Goal: Information Seeking & Learning: Learn about a topic

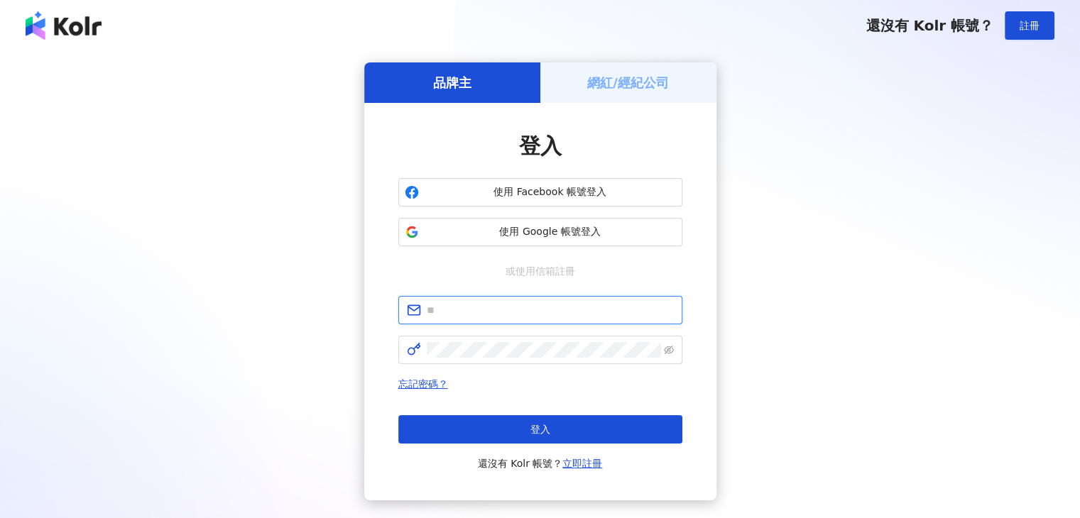
type input "**********"
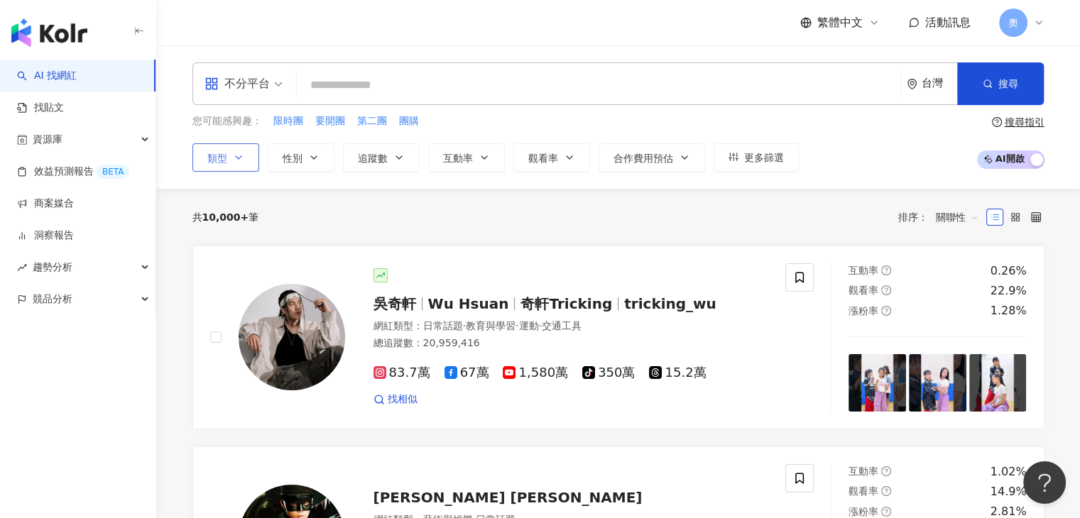
click at [247, 151] on button "類型" at bounding box center [225, 157] width 67 height 28
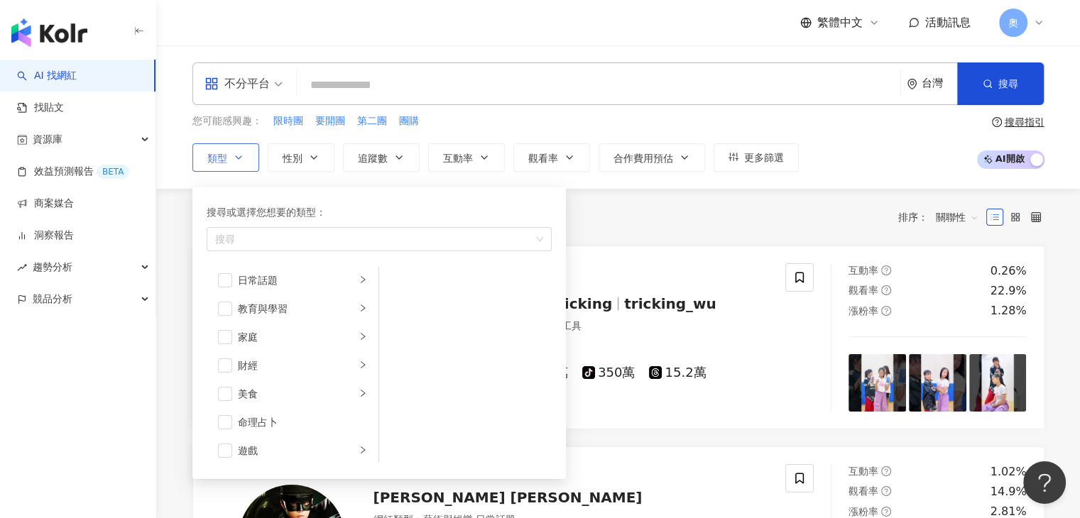
scroll to position [65, 0]
click at [297, 364] on div "家庭" at bounding box center [297, 361] width 118 height 16
click at [408, 317] on li "親子" at bounding box center [465, 312] width 167 height 28
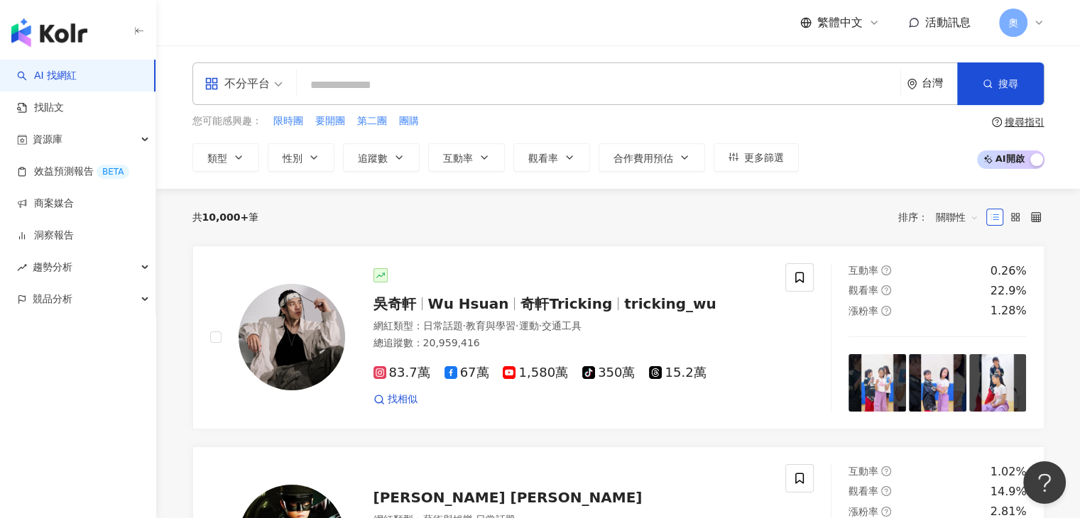
click at [648, 200] on div "共 10,000+ 筆 排序： 關聯性" at bounding box center [618, 217] width 852 height 57
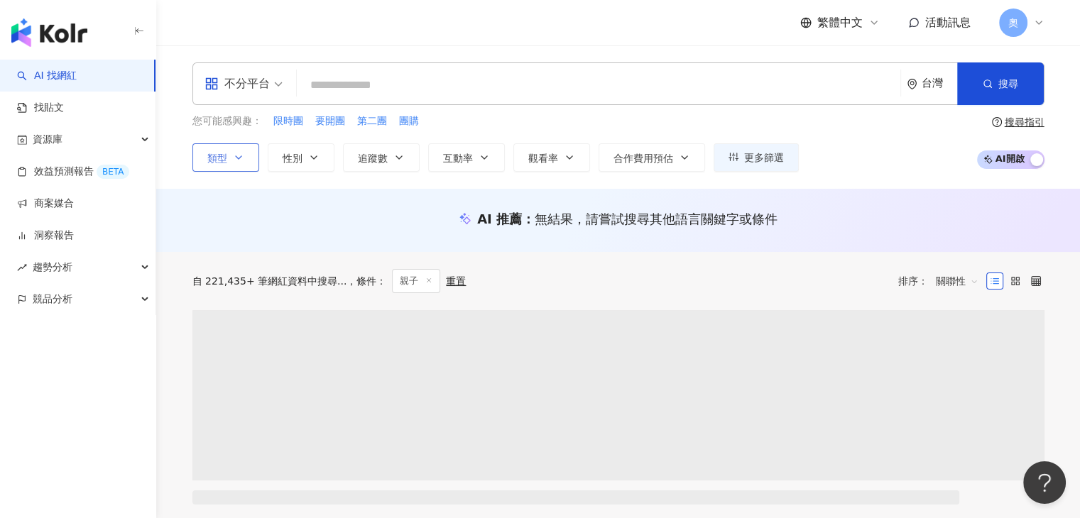
click at [241, 157] on icon "button" at bounding box center [238, 157] width 11 height 11
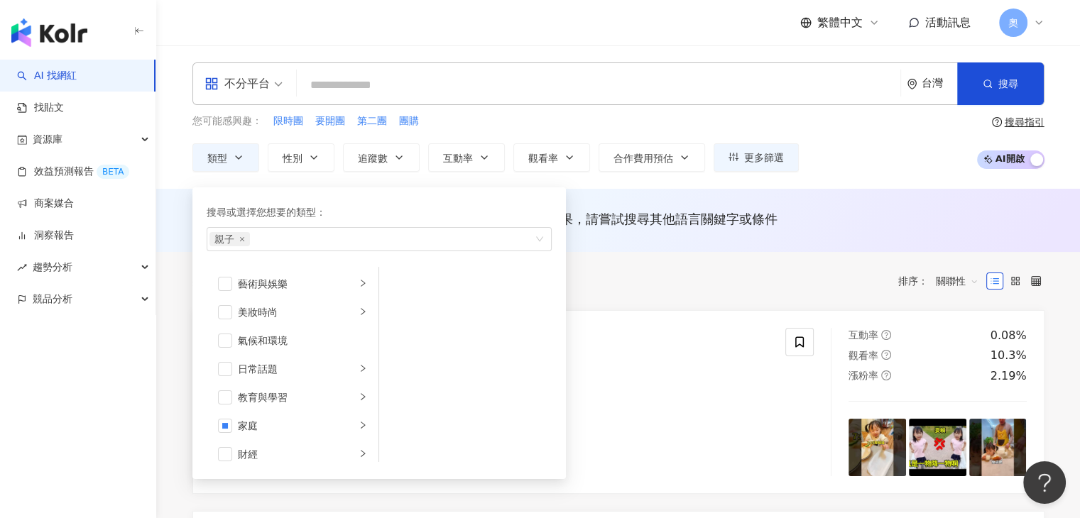
click at [247, 94] on div "不分平台" at bounding box center [236, 83] width 65 height 23
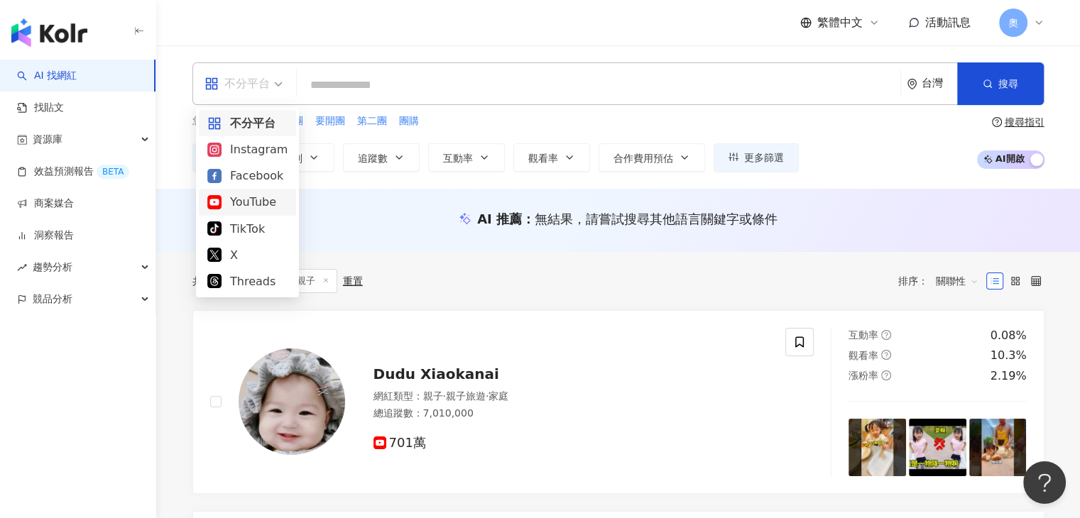
click at [253, 202] on div "YouTube" at bounding box center [247, 202] width 80 height 18
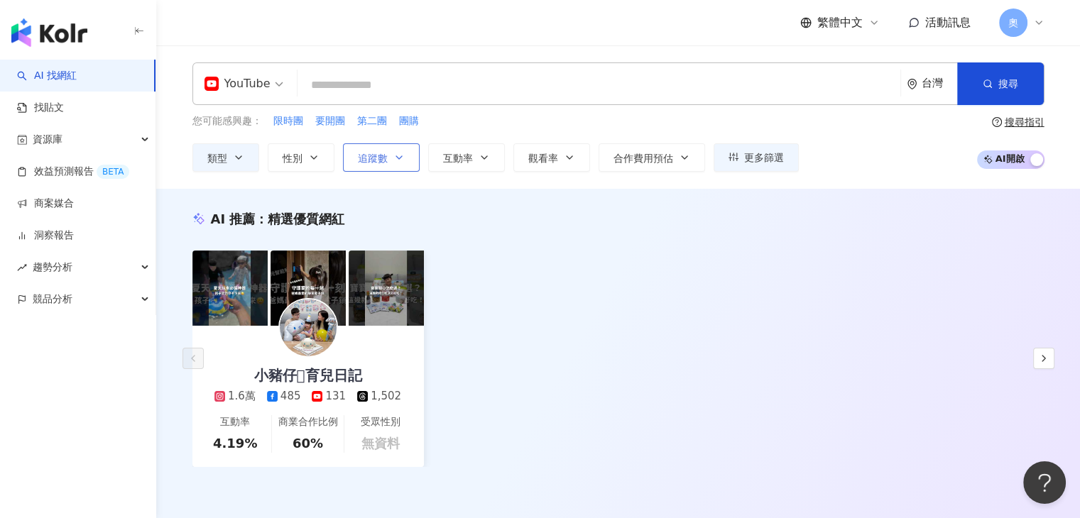
click at [369, 158] on span "追蹤數" at bounding box center [373, 158] width 30 height 11
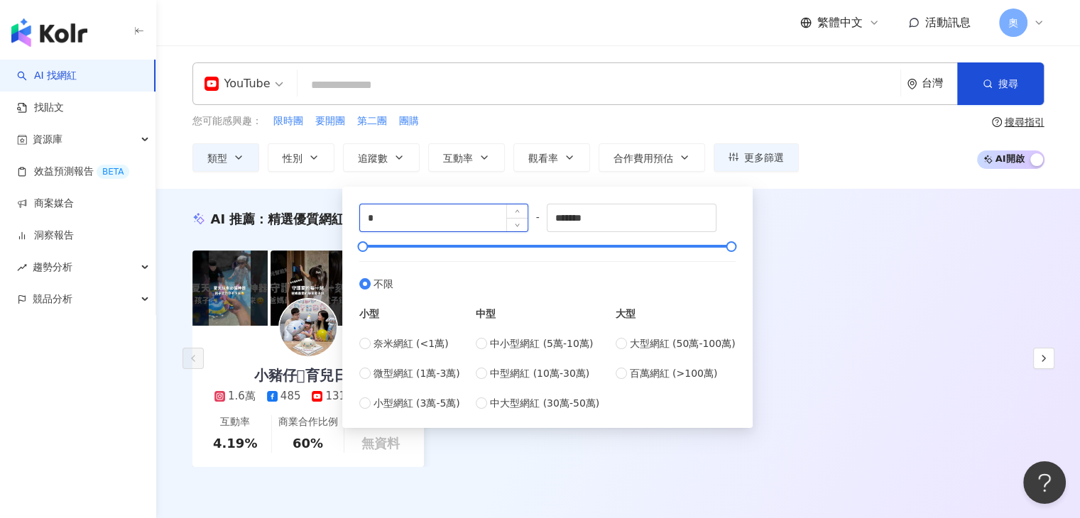
click at [402, 214] on input "*" at bounding box center [444, 217] width 168 height 27
drag, startPoint x: 408, startPoint y: 214, endPoint x: 324, endPoint y: 208, distance: 83.3
type input "*****"
drag, startPoint x: 624, startPoint y: 209, endPoint x: 520, endPoint y: 212, distance: 104.4
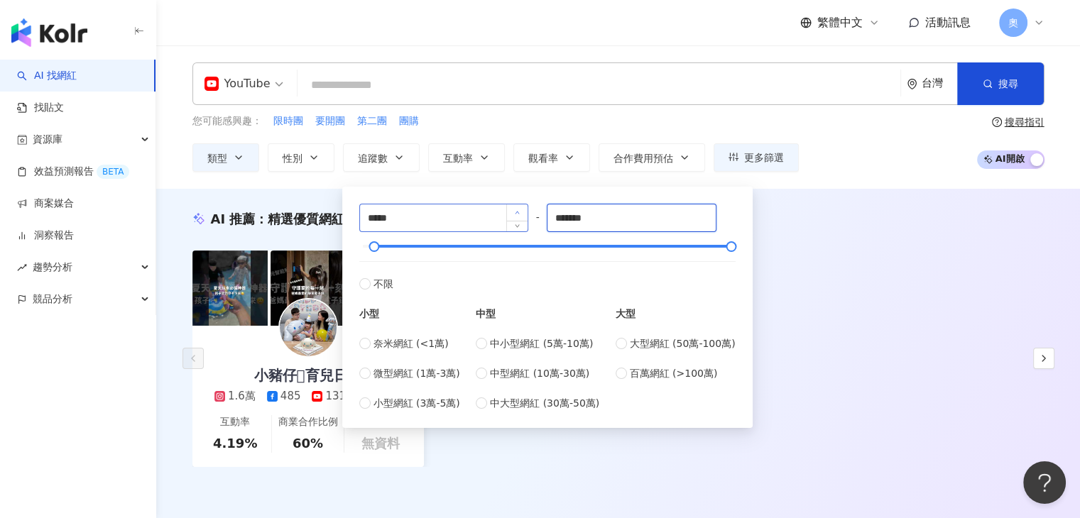
click at [520, 212] on div "***** - ******* 不限 小型 奈米網紅 (<1萬) 微型網紅 (1萬-3萬) 小型網紅 (3萬-5萬) 中型 中小型網紅 (5萬-10萬) 中型…" at bounding box center [547, 307] width 376 height 207
type input "******"
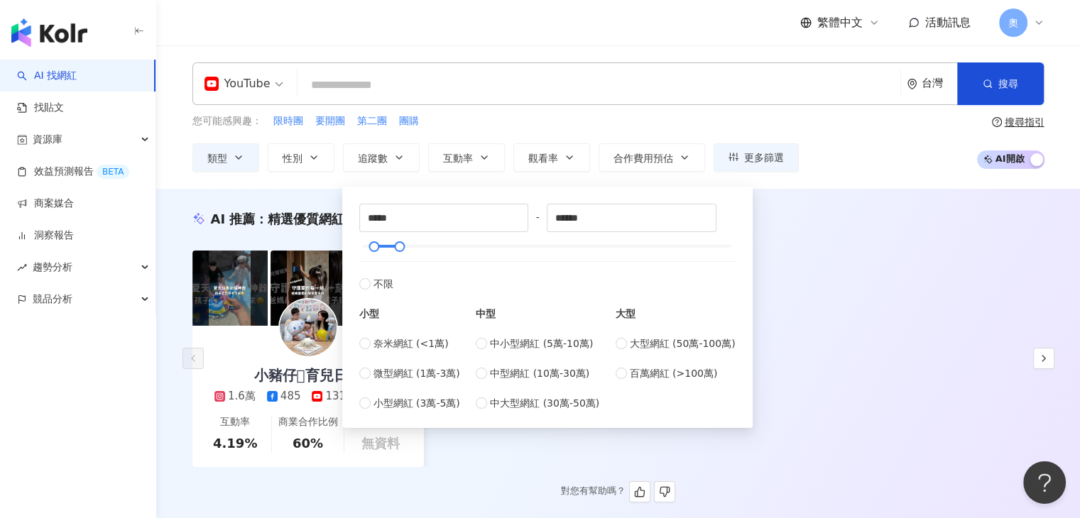
click at [849, 271] on div "小豬仔𓃟育兒日記 1.6萬 485 131 1,502 互動率 4.19% 商業合作比例 60% 受眾性別 無資料" at bounding box center [618, 359] width 852 height 217
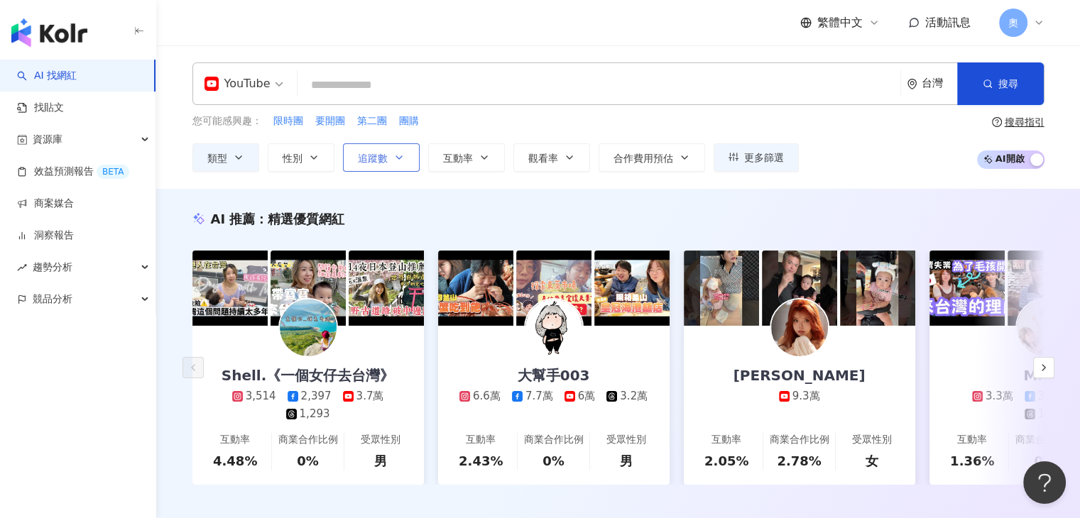
click at [391, 151] on button "追蹤數" at bounding box center [381, 157] width 77 height 28
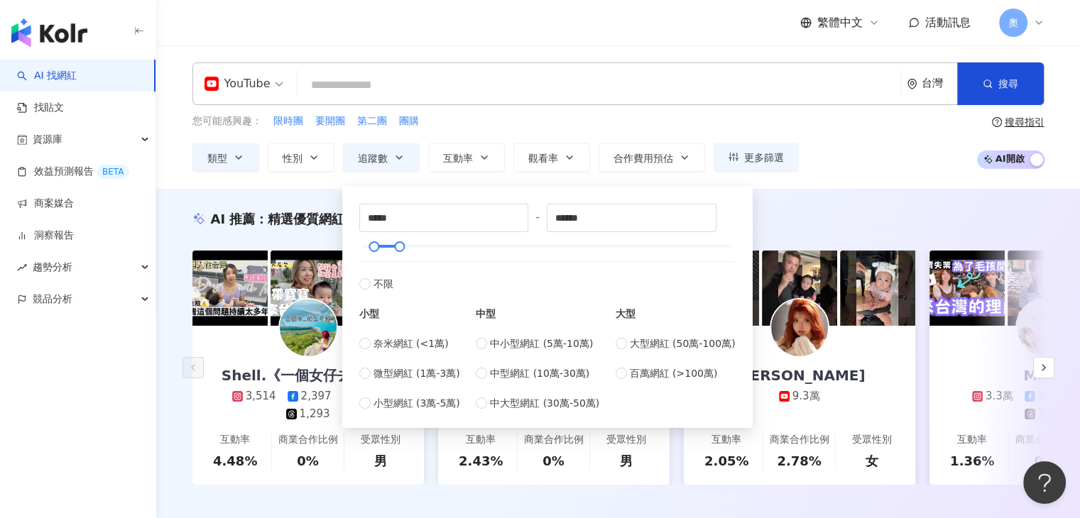
click at [611, 120] on div "您可能感興趣： 限時團 要開團 第二團 團購" at bounding box center [495, 122] width 606 height 16
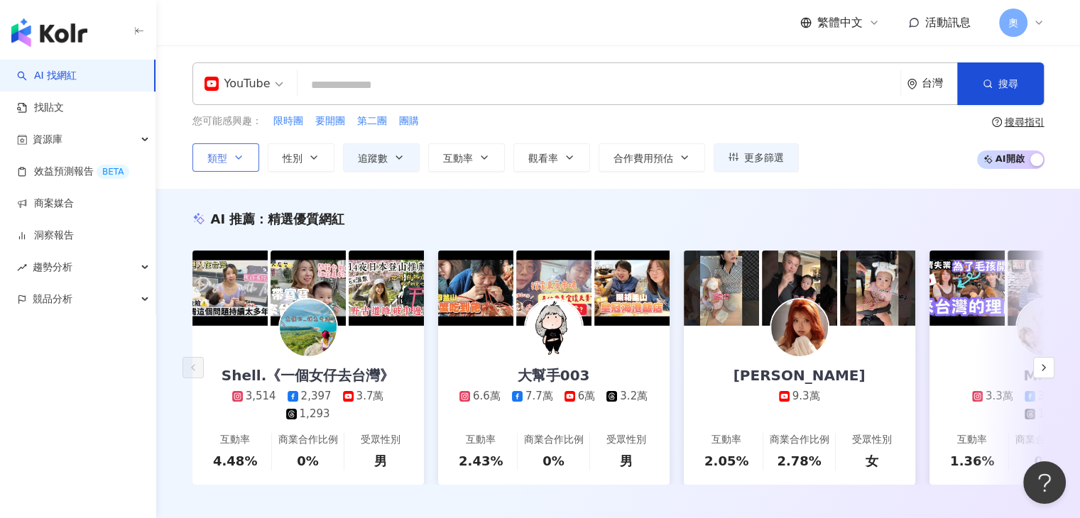
click at [250, 163] on button "類型" at bounding box center [225, 157] width 67 height 28
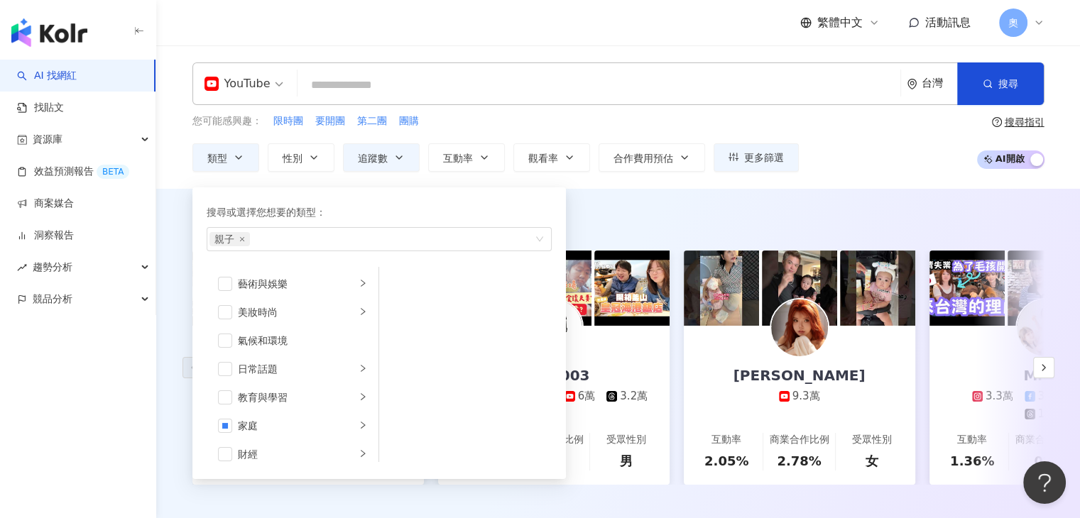
click at [673, 117] on div "您可能感興趣： 限時團 要開團 第二團 團購" at bounding box center [495, 122] width 606 height 16
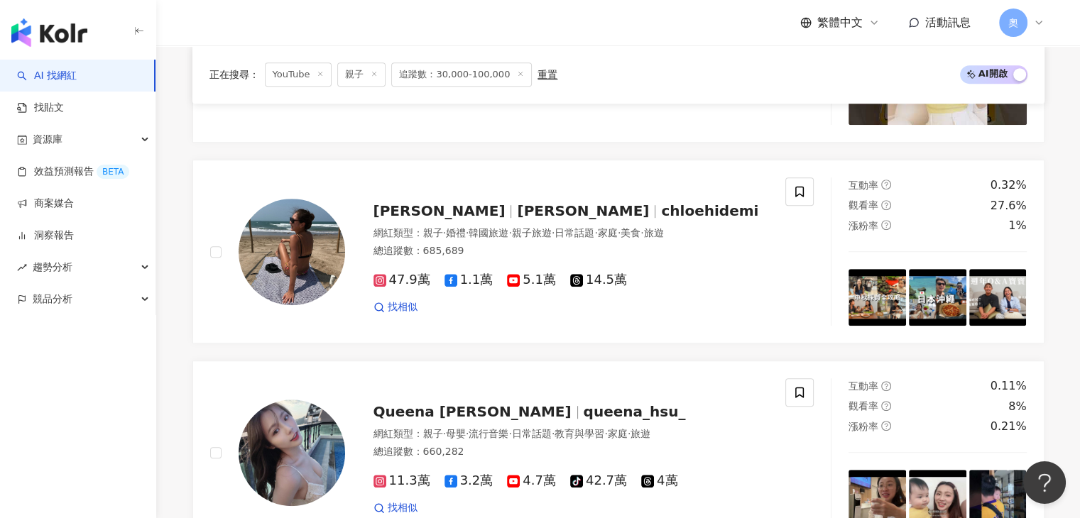
scroll to position [852, 0]
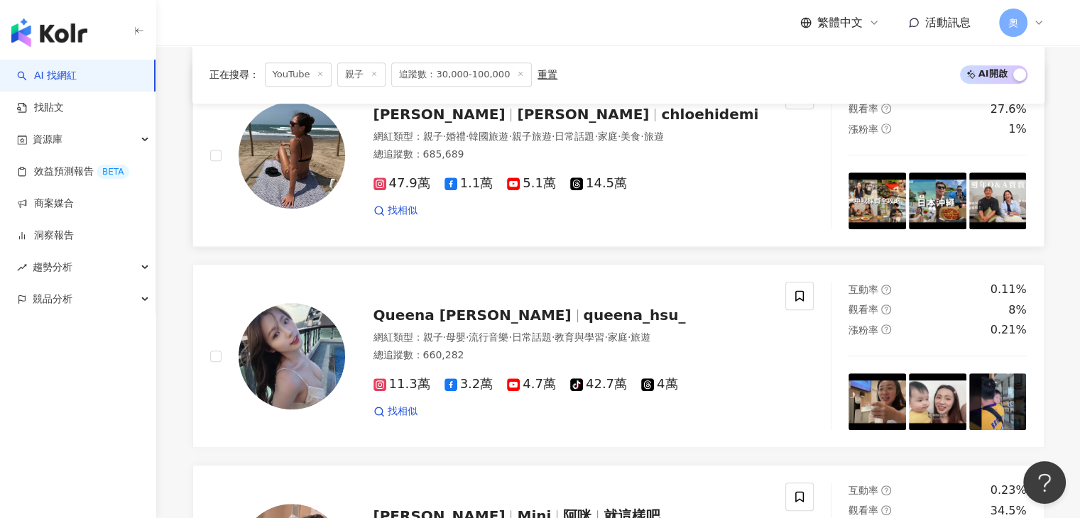
click at [661, 123] on span "chloehidemi" at bounding box center [709, 114] width 97 height 17
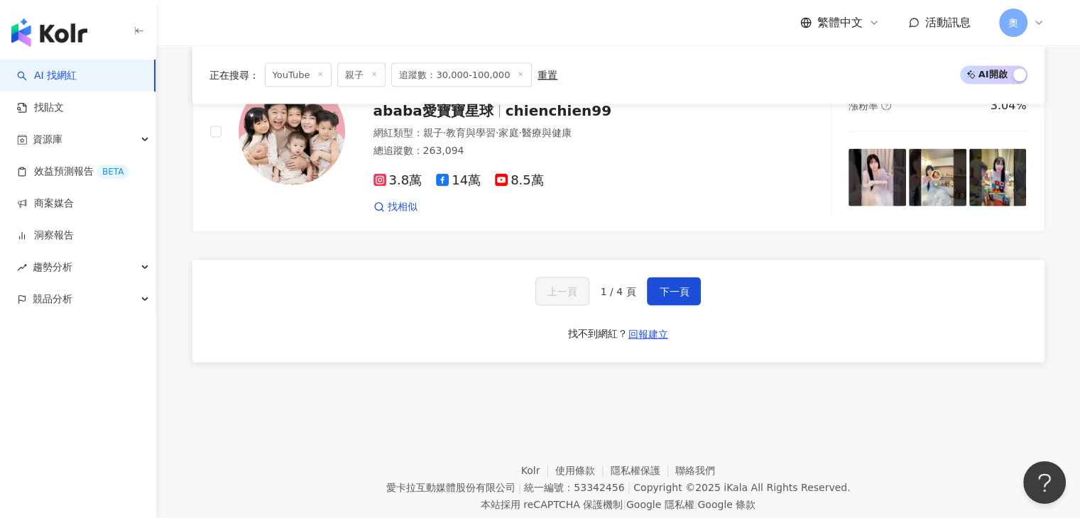
scroll to position [3041, 0]
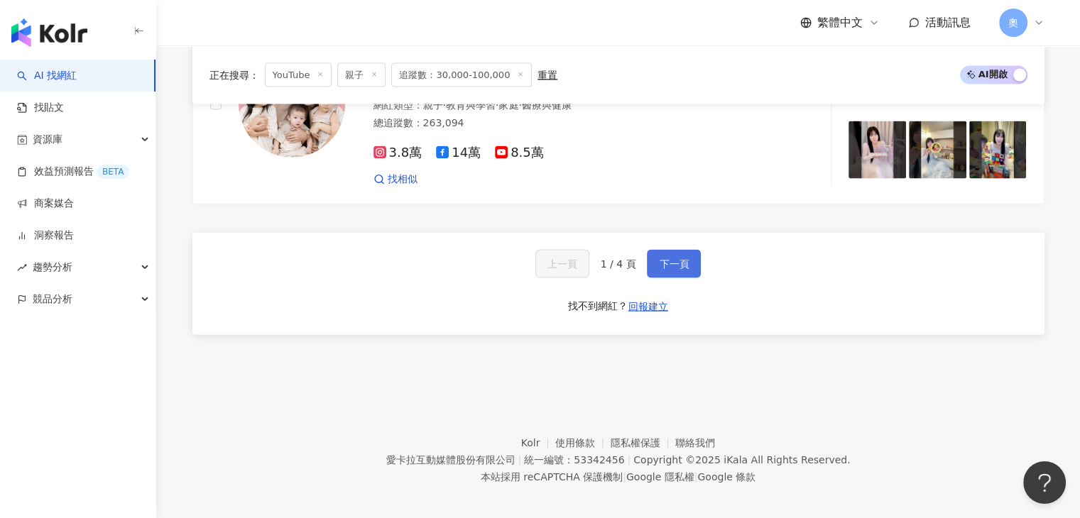
click at [676, 258] on span "下一頁" at bounding box center [674, 263] width 30 height 11
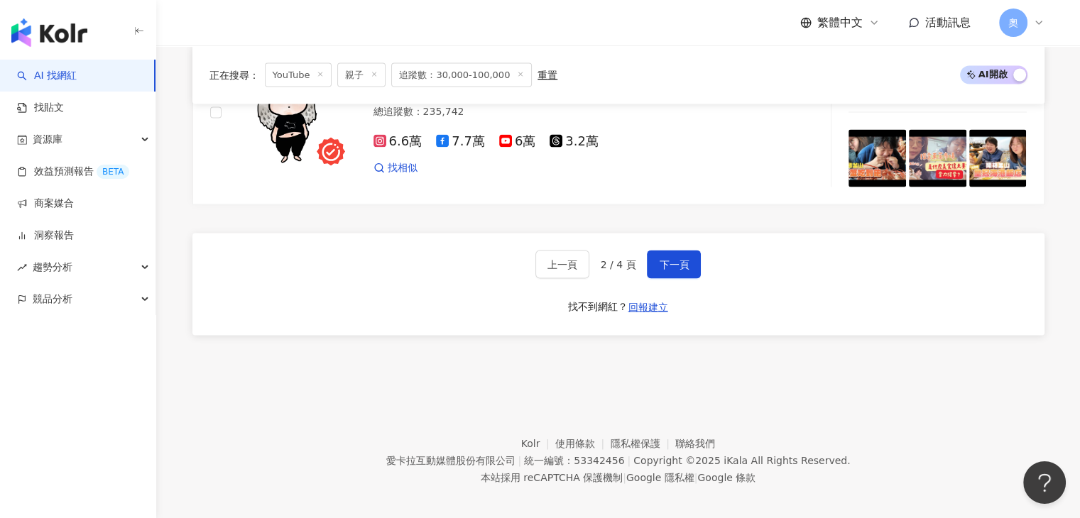
scroll to position [2883, 0]
click at [684, 258] on span "下一頁" at bounding box center [674, 263] width 30 height 11
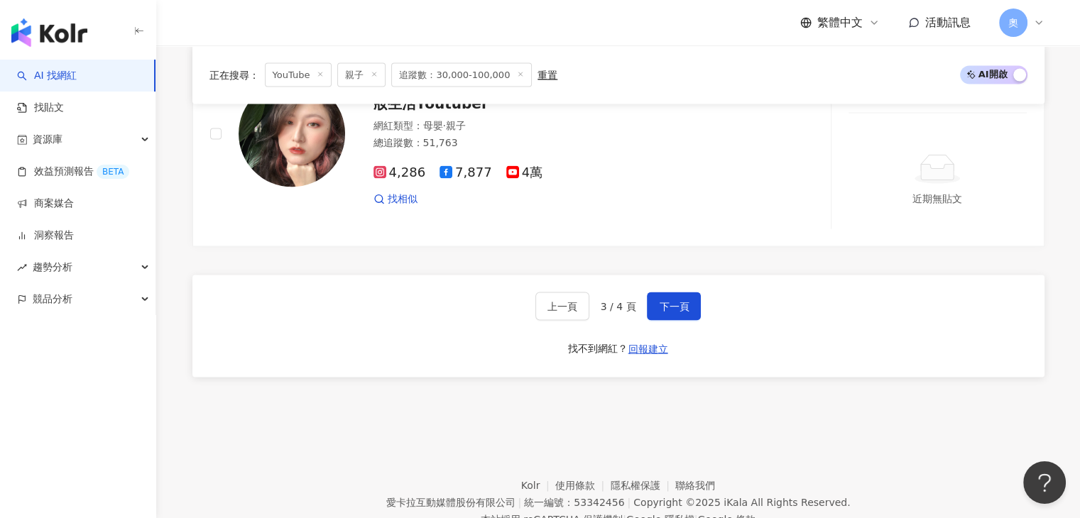
scroll to position [2700, 0]
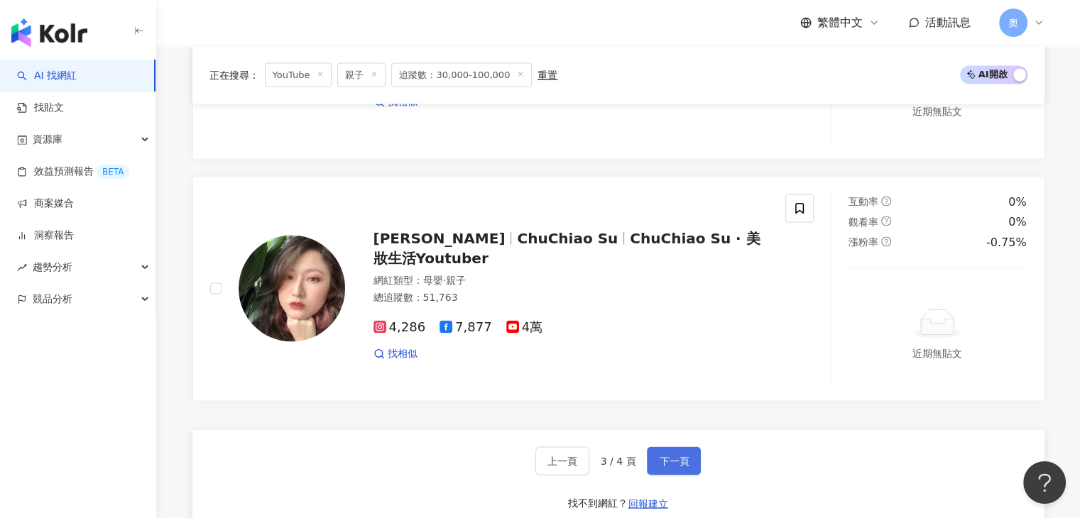
click at [675, 467] on span "下一頁" at bounding box center [674, 461] width 30 height 11
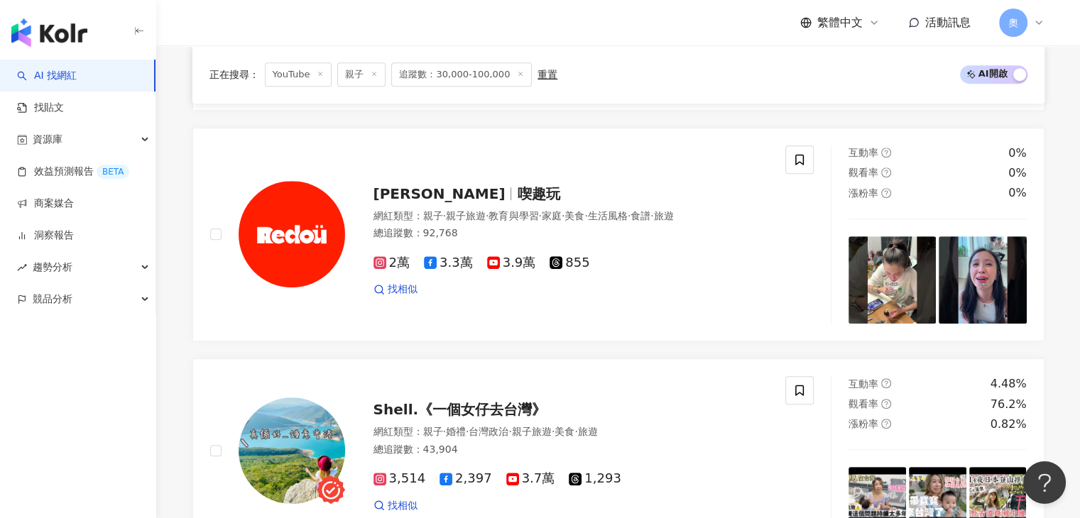
scroll to position [491, 0]
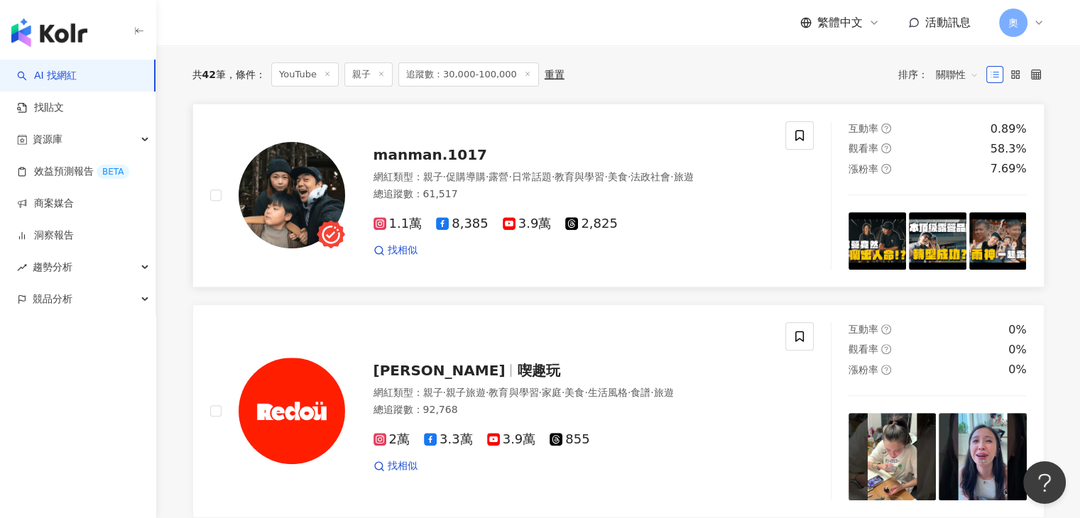
click at [452, 160] on span "manman.1017" at bounding box center [430, 154] width 114 height 17
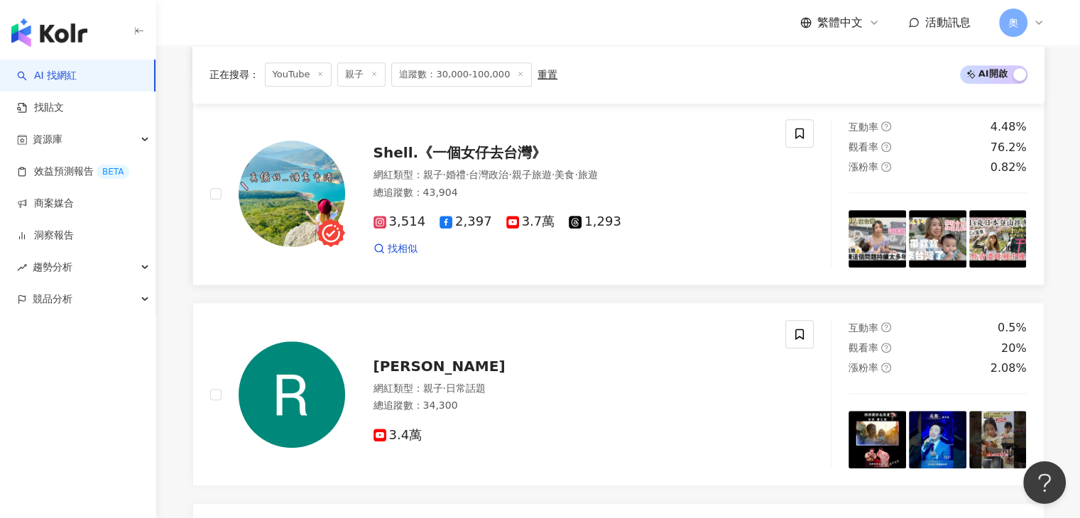
scroll to position [923, 0]
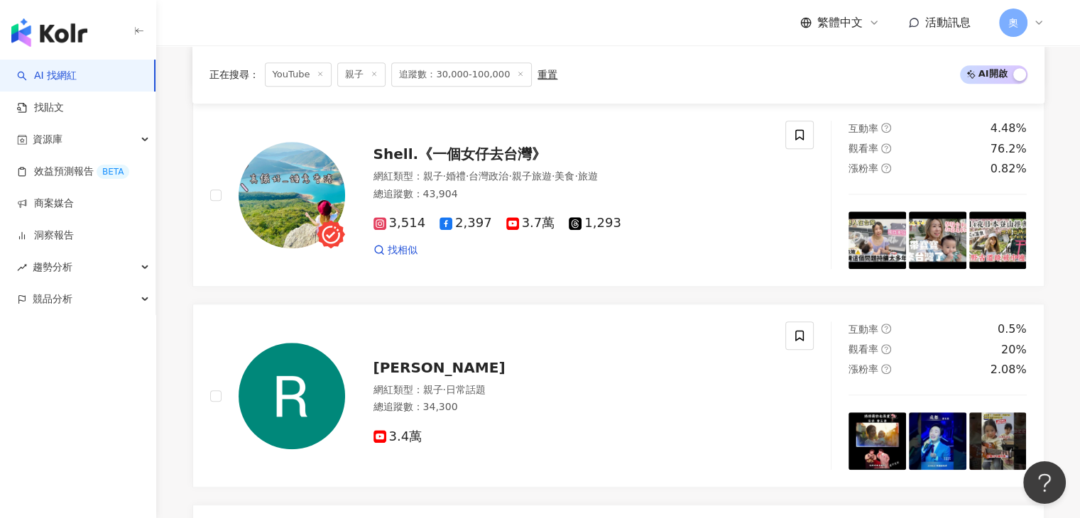
click at [781, 304] on div "manman.1017 網紅類型 ： 親子 · 促購導購 · 露營 · 日常話題 · 教育與學習 · 美食 · 法政社會 · 旅遊 總追蹤數 ： 61,517…" at bounding box center [618, 280] width 852 height 1219
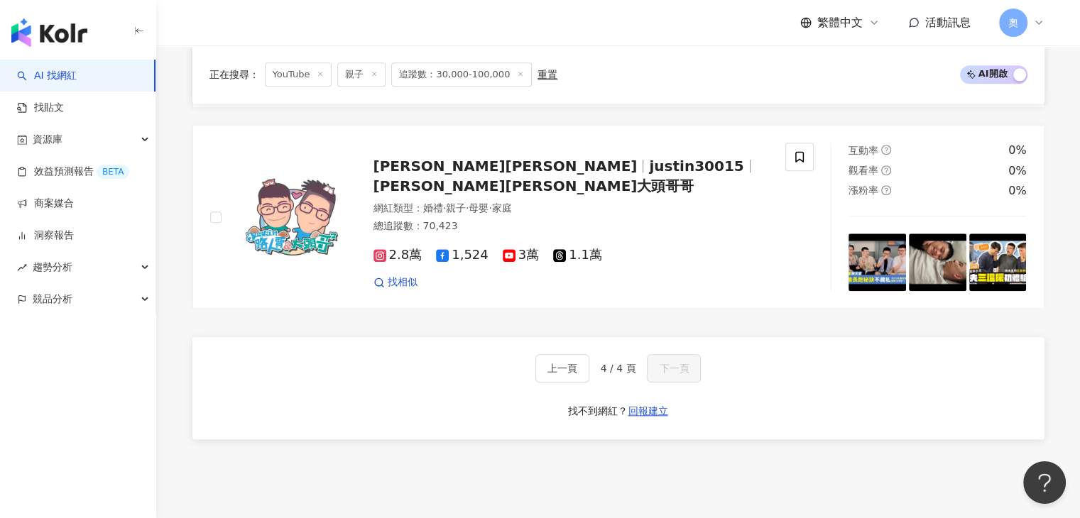
scroll to position [1562, 0]
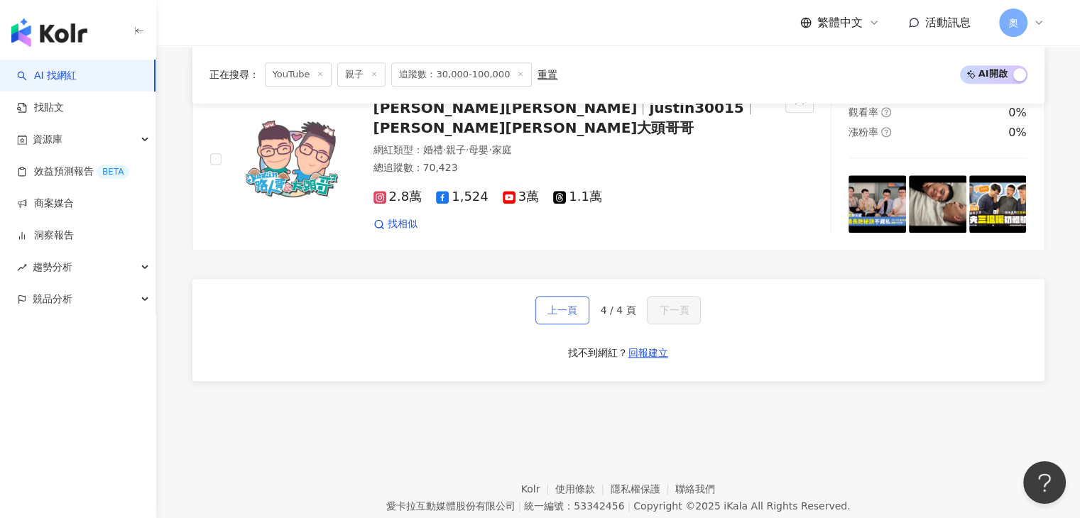
click at [560, 316] on span "上一頁" at bounding box center [562, 310] width 30 height 11
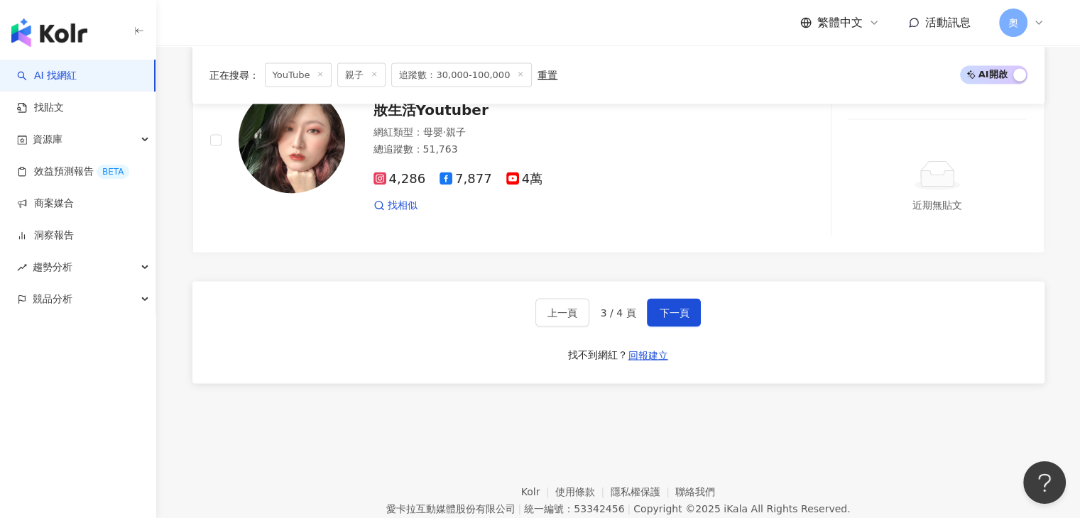
scroll to position [2635, 0]
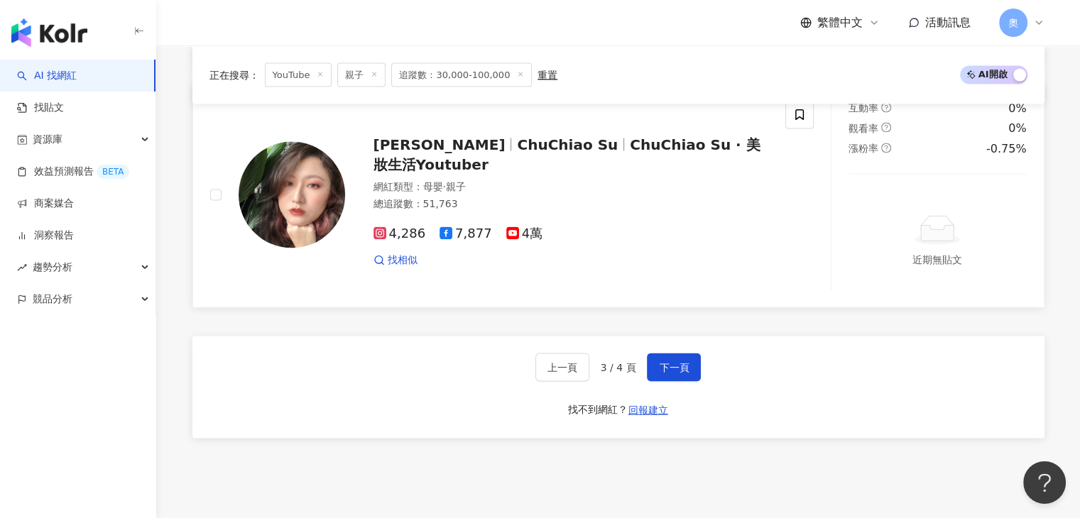
scroll to position [2913, 0]
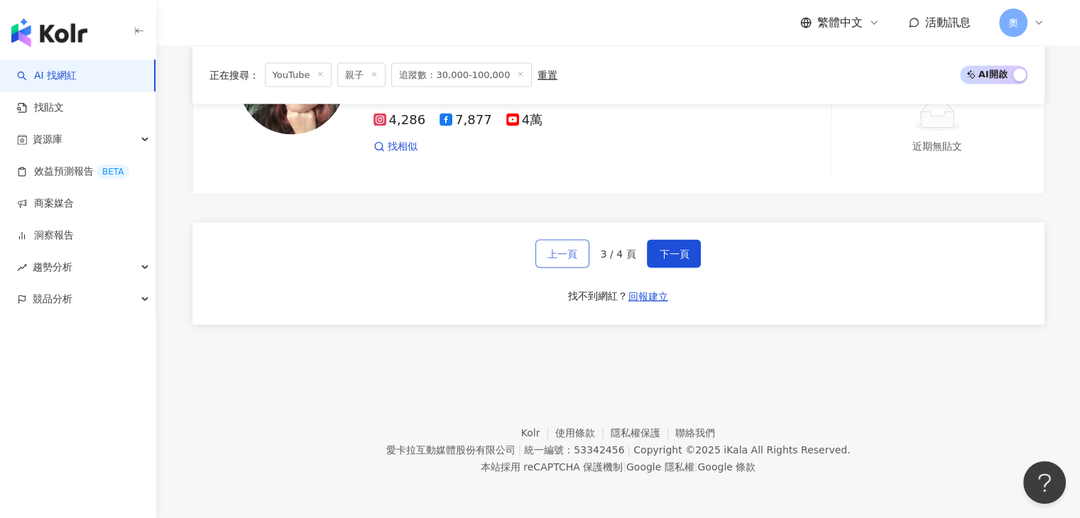
click at [575, 253] on span "上一頁" at bounding box center [562, 254] width 30 height 11
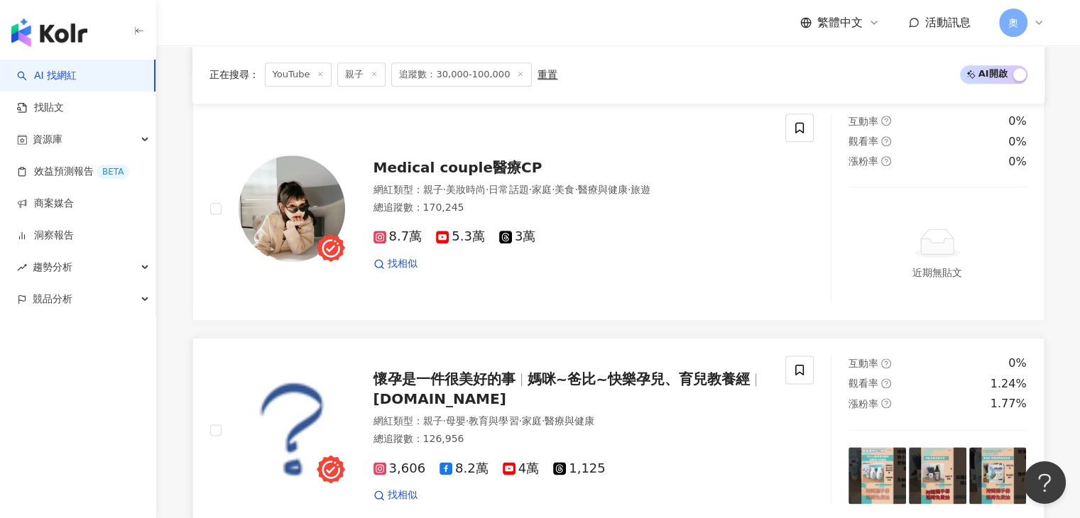
scroll to position [1676, 0]
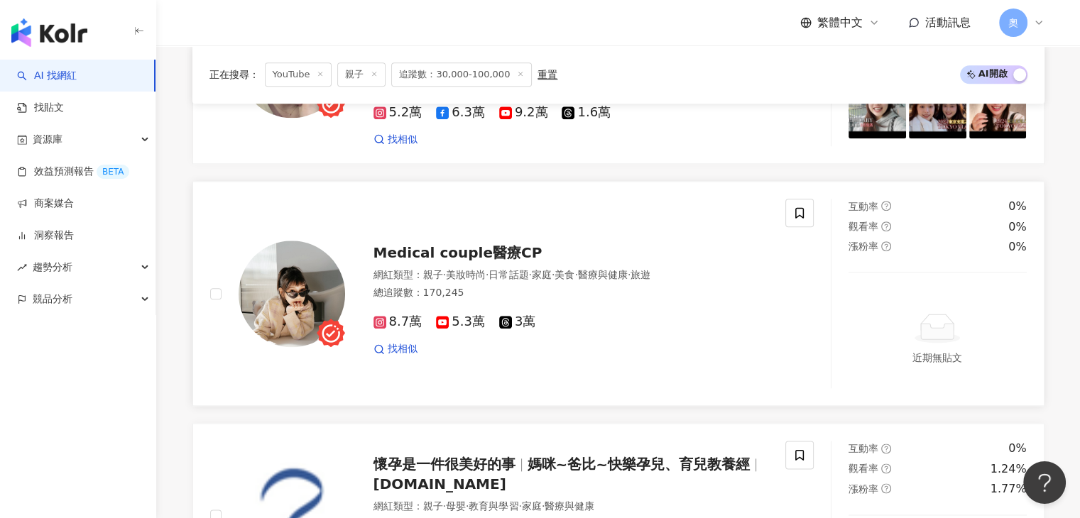
click at [517, 244] on span "Medical couple醫療CP" at bounding box center [457, 252] width 169 height 17
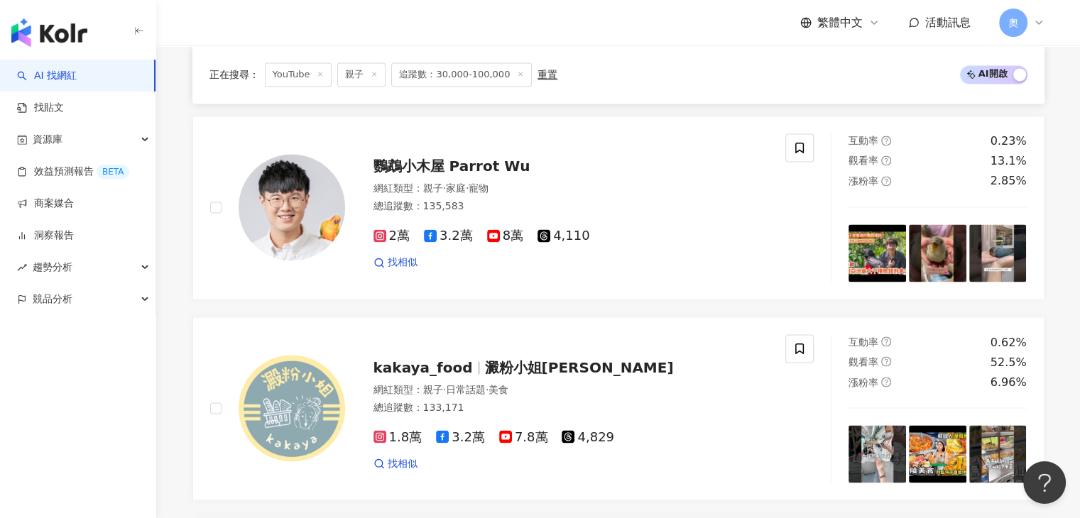
scroll to position [2741, 0]
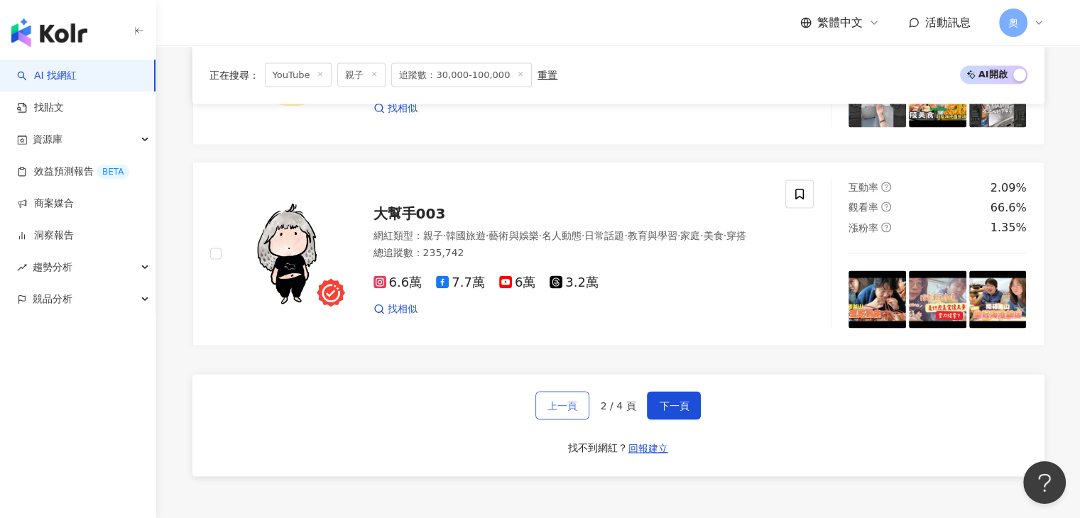
click at [551, 400] on span "上一頁" at bounding box center [562, 405] width 30 height 11
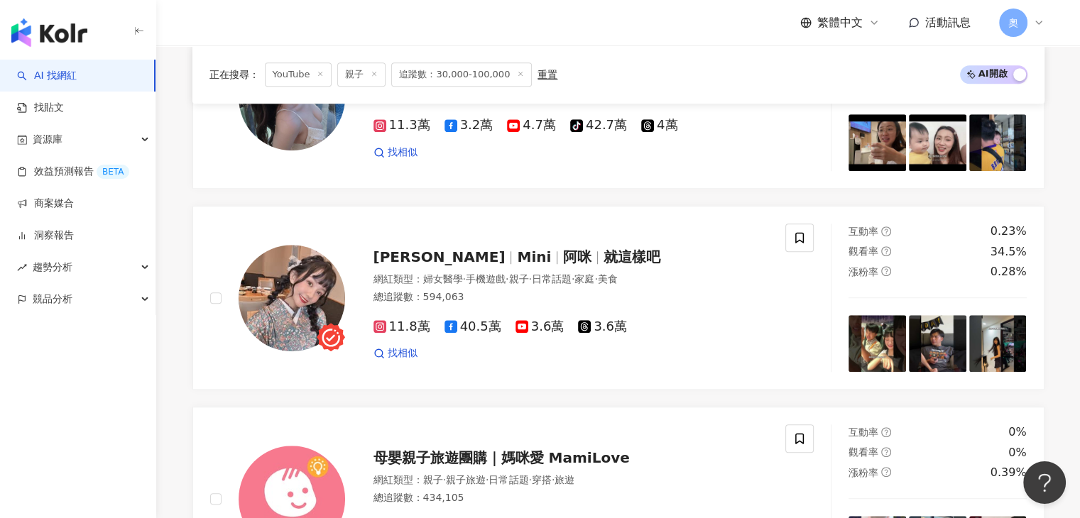
scroll to position [2899, 0]
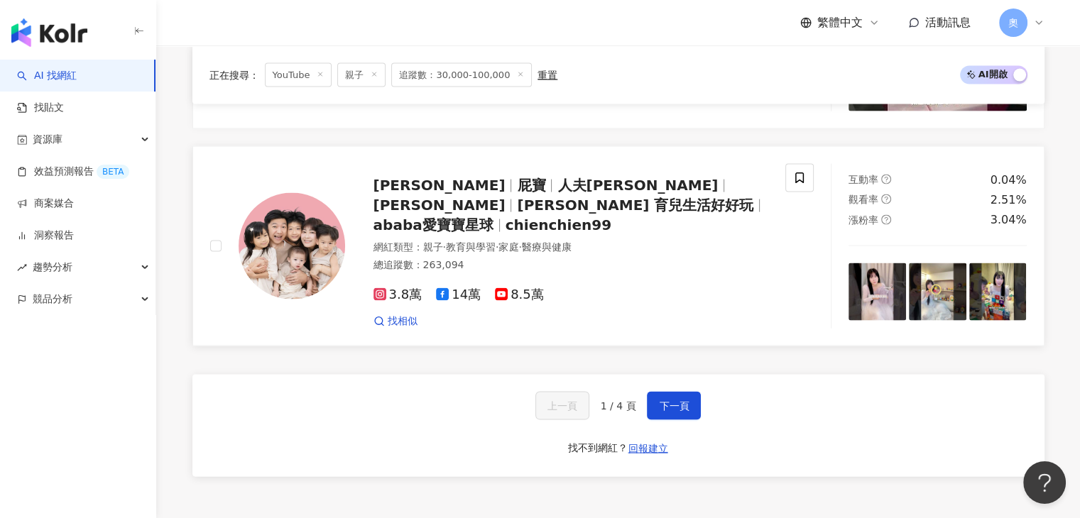
click at [506, 197] on span "Dee Dee" at bounding box center [439, 205] width 132 height 17
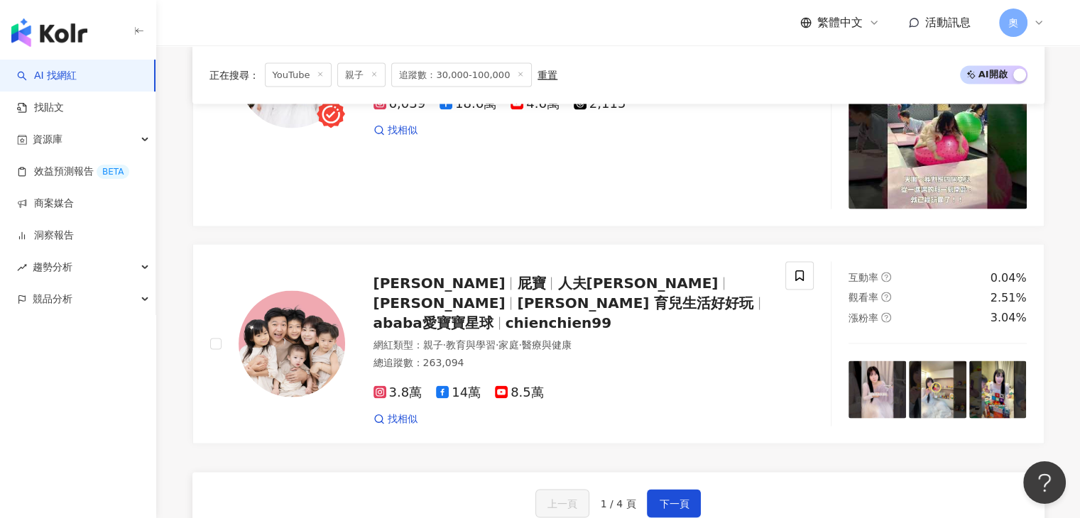
scroll to position [2970, 0]
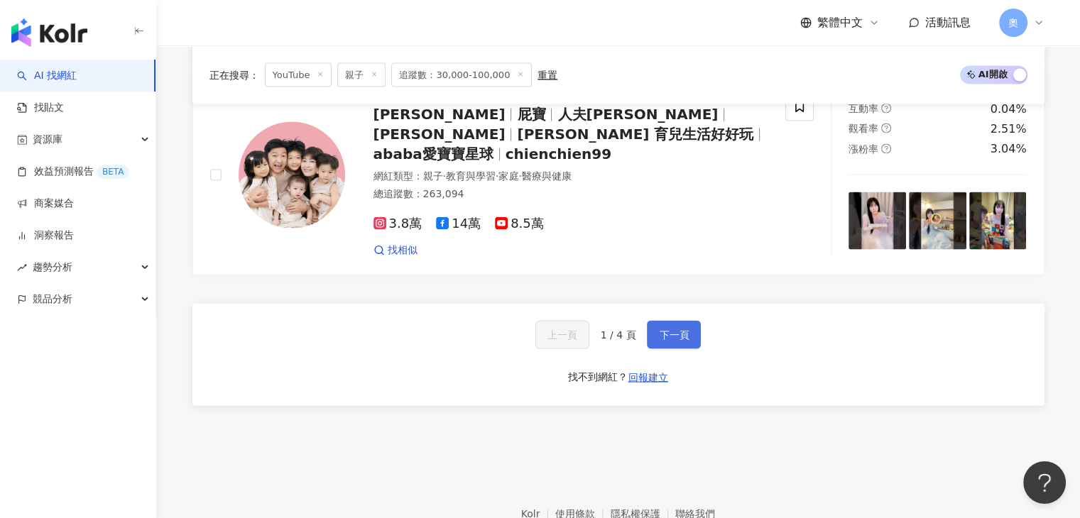
click at [681, 329] on span "下一頁" at bounding box center [674, 334] width 30 height 11
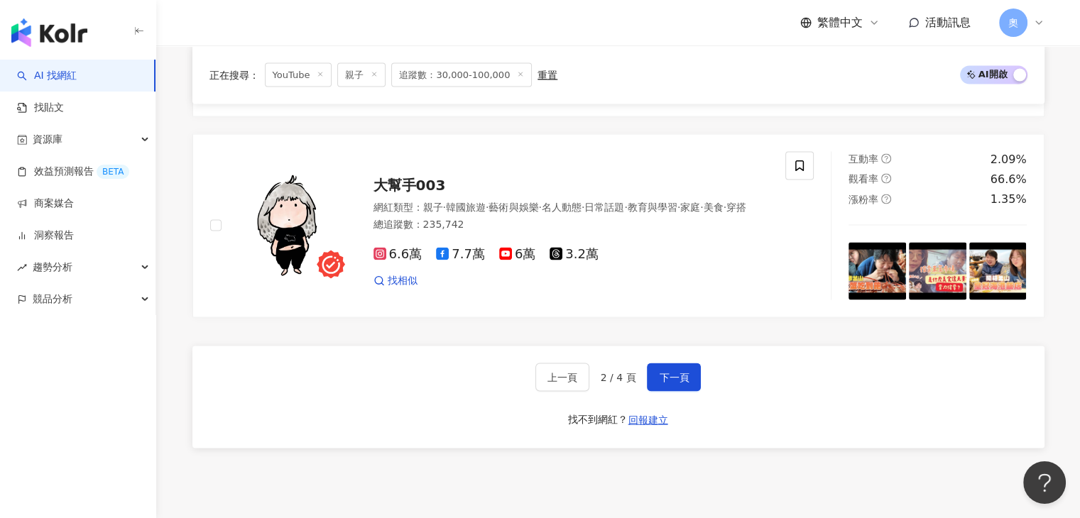
scroll to position [2840, 0]
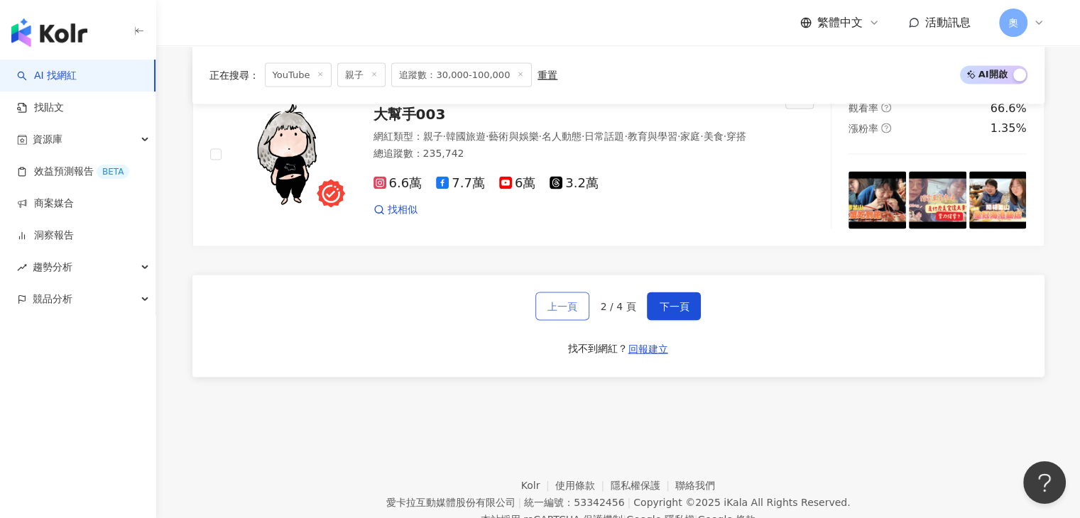
click at [562, 301] on span "上一頁" at bounding box center [562, 306] width 30 height 11
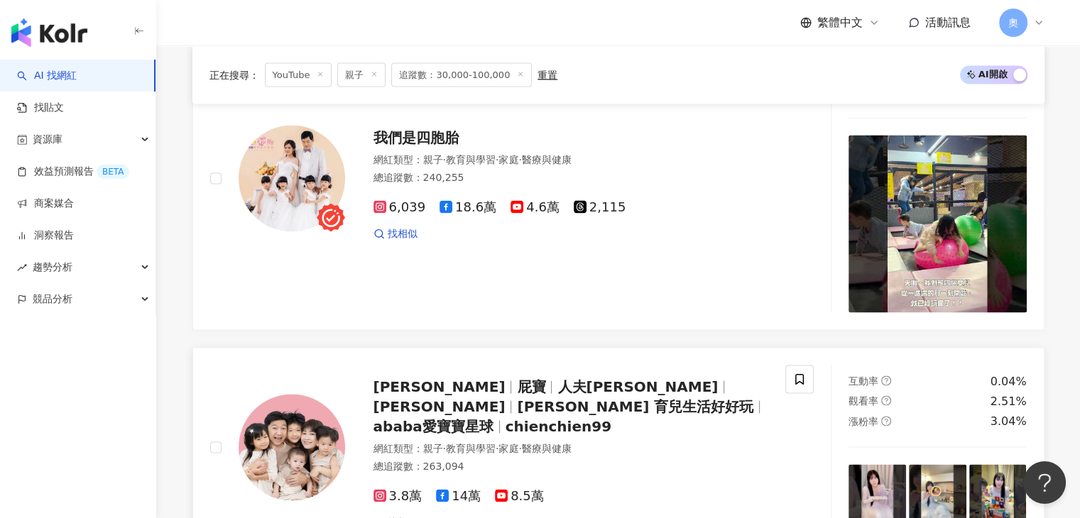
scroll to position [3041, 0]
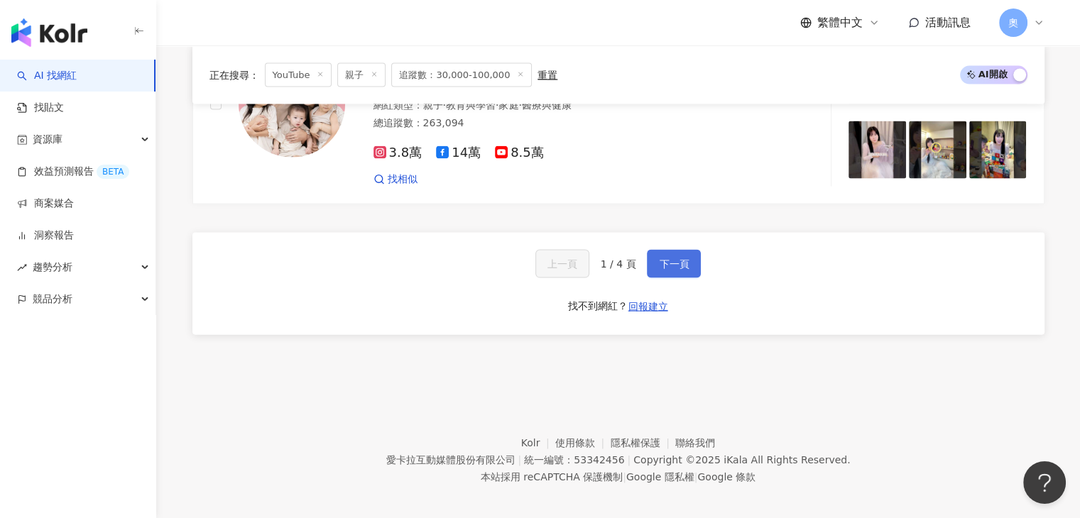
click at [667, 258] on span "下一頁" at bounding box center [674, 263] width 30 height 11
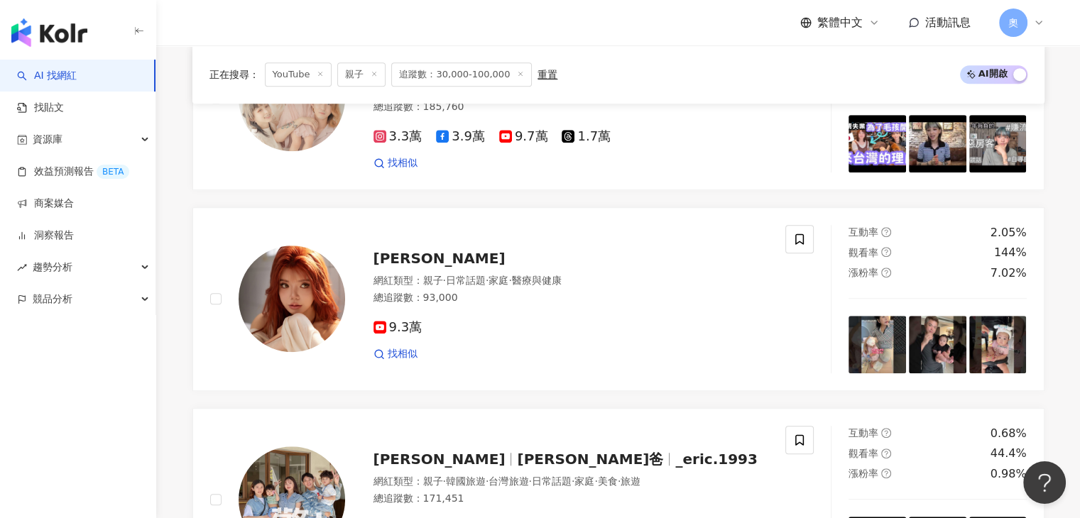
scroll to position [966, 0]
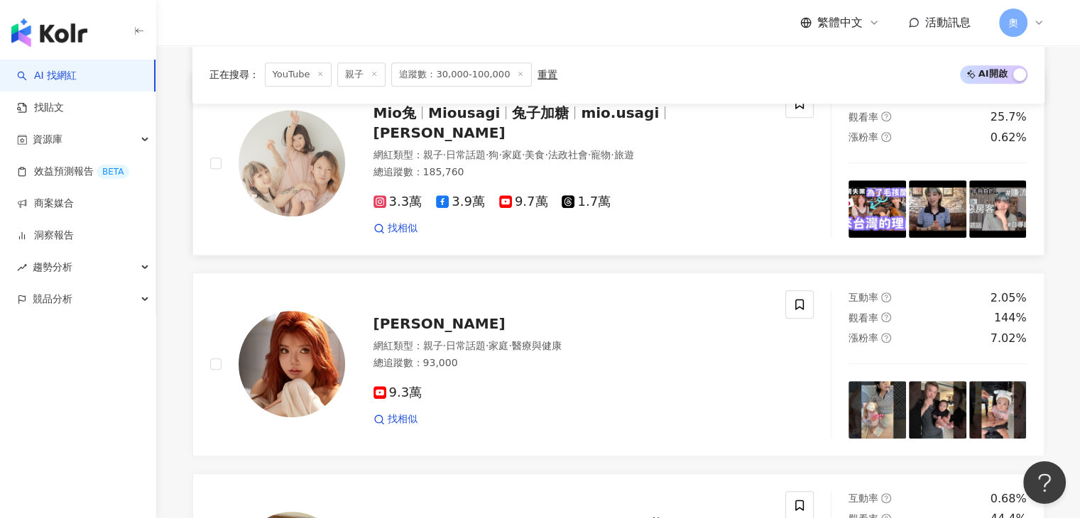
click at [633, 121] on span "mio.usagi" at bounding box center [620, 112] width 78 height 17
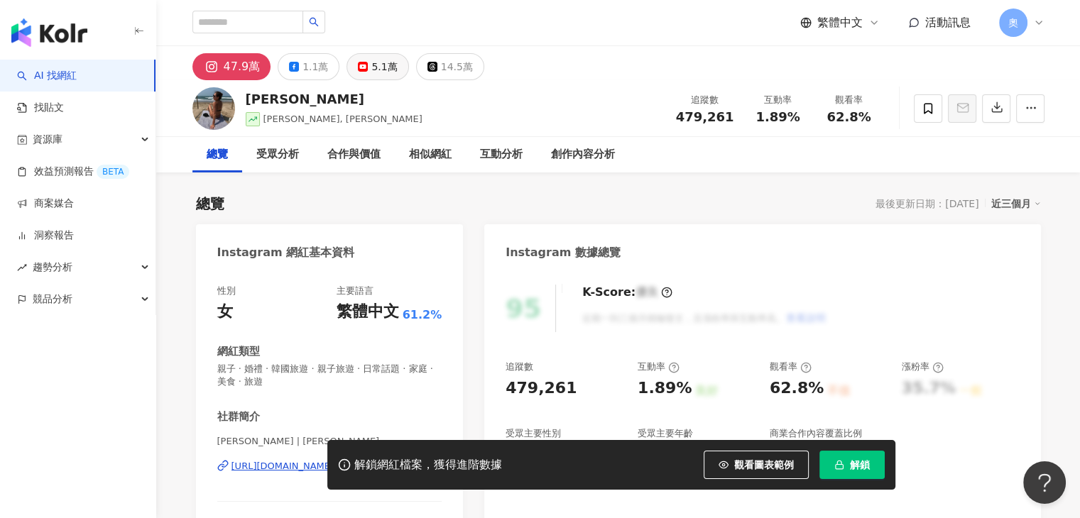
click at [372, 65] on div "5.1萬" at bounding box center [384, 67] width 26 height 20
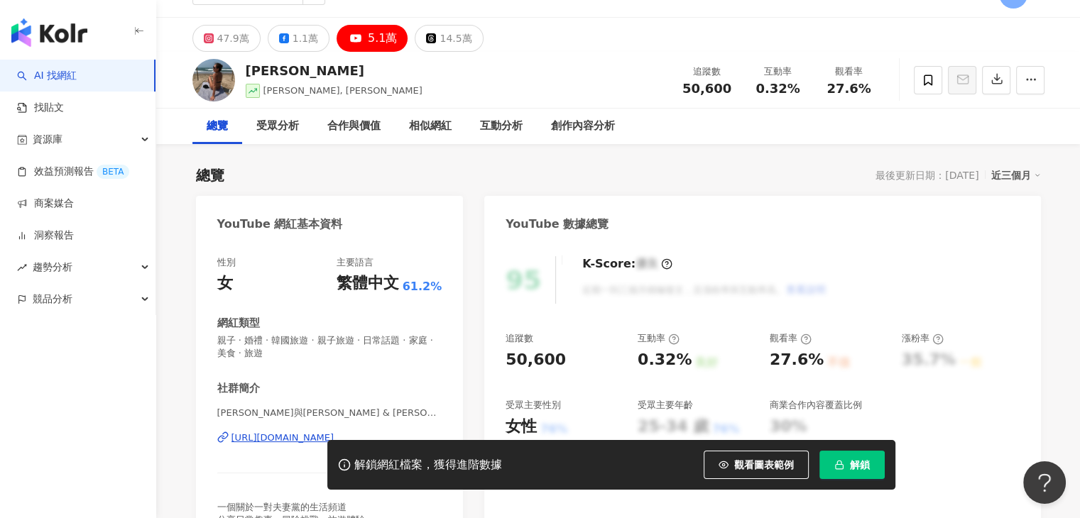
scroll to position [213, 0]
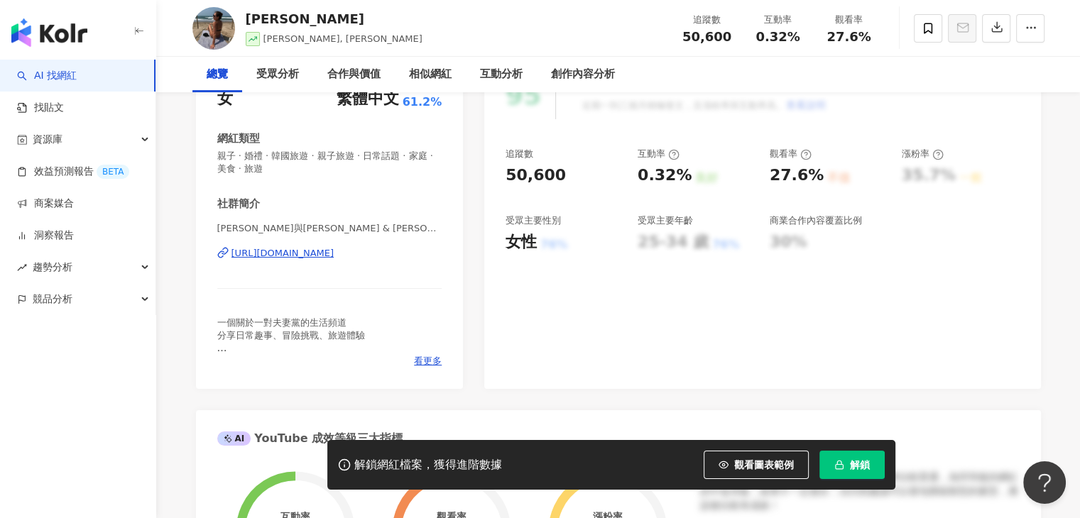
click at [334, 251] on div "https://www.youtube.com/channel/UCbHxM-VItkHkaxPElA_lBRA" at bounding box center [282, 253] width 103 height 13
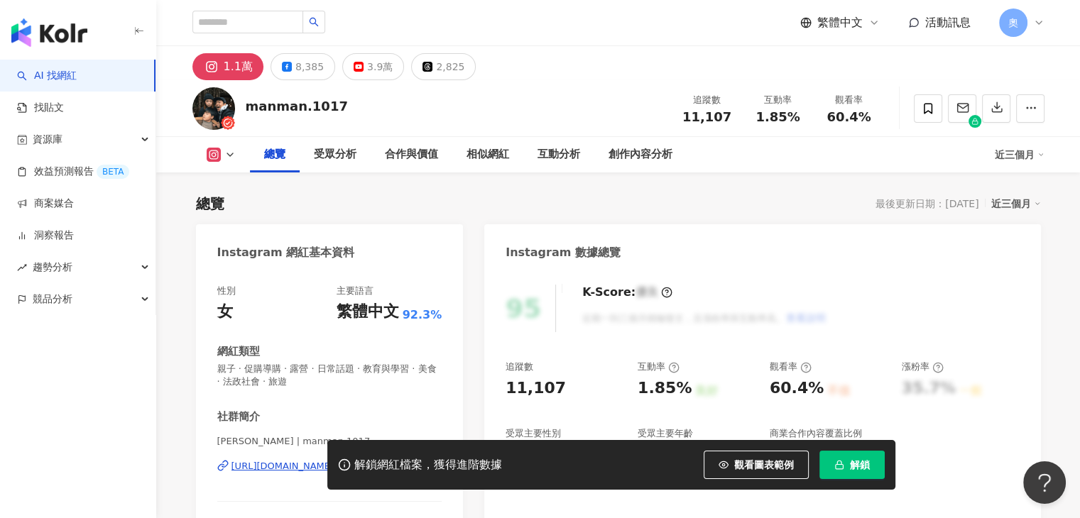
click at [844, 248] on div "Instagram 數據總覽" at bounding box center [762, 247] width 556 height 46
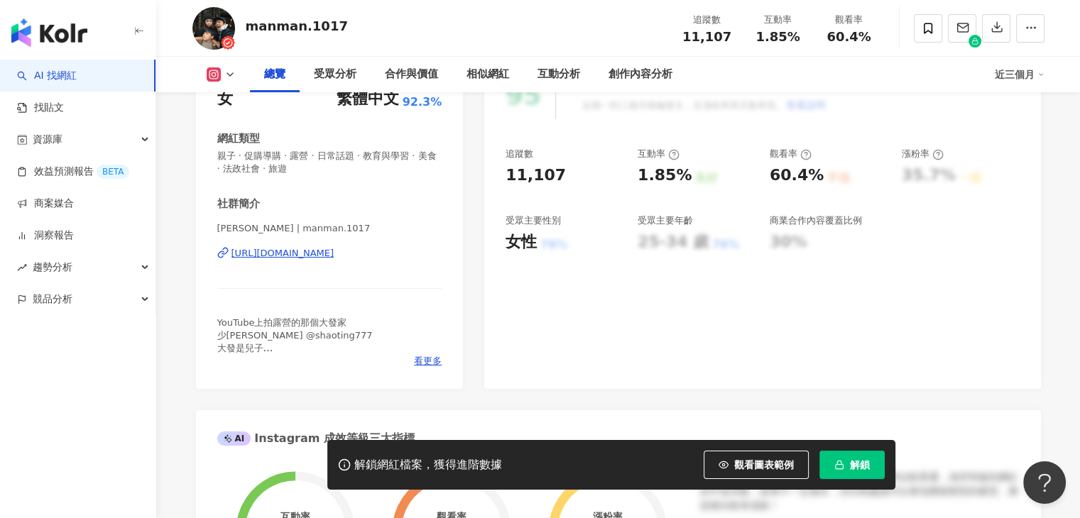
click at [334, 253] on div "https://www.instagram.com/manman.1017/" at bounding box center [282, 253] width 103 height 13
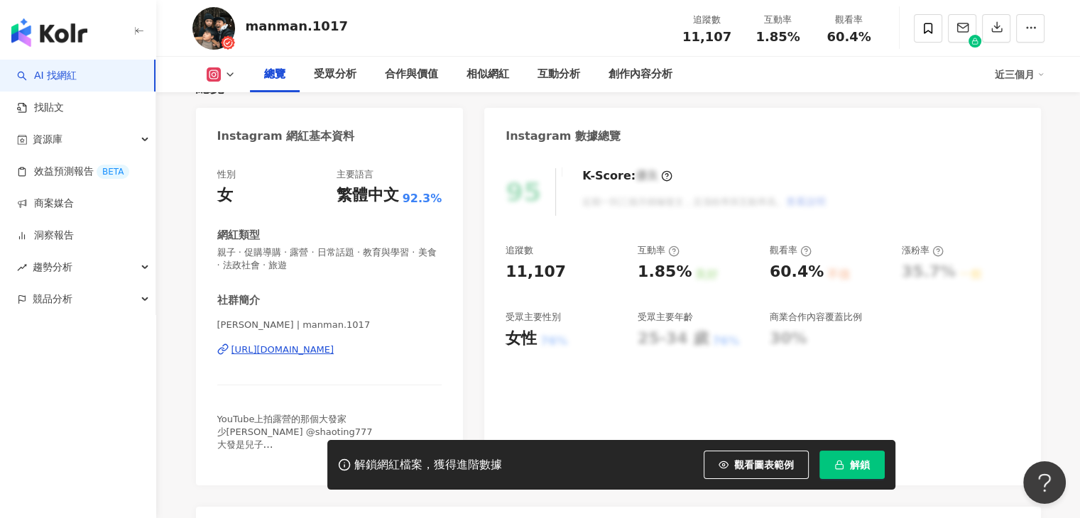
scroll to position [0, 0]
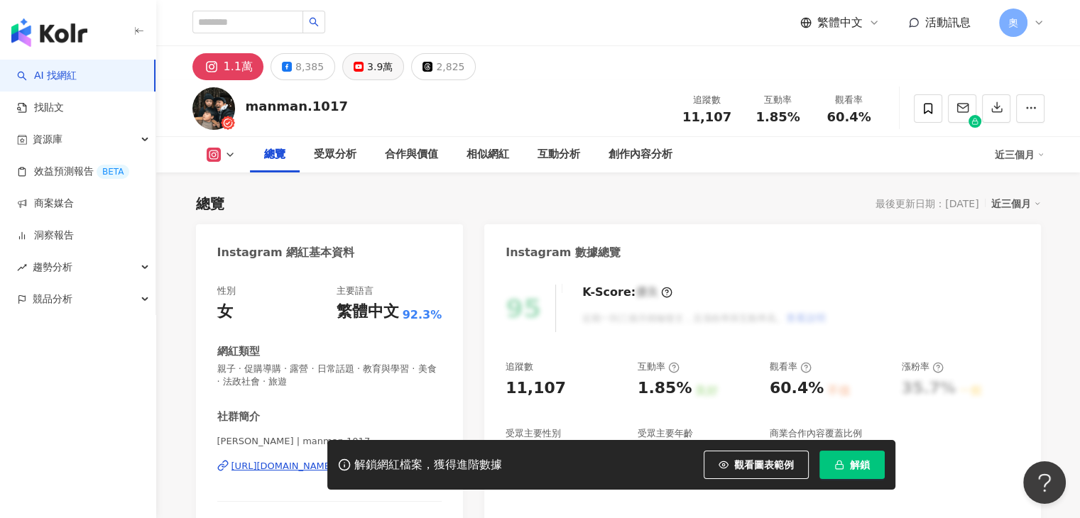
click at [370, 63] on div "3.9萬" at bounding box center [380, 67] width 26 height 20
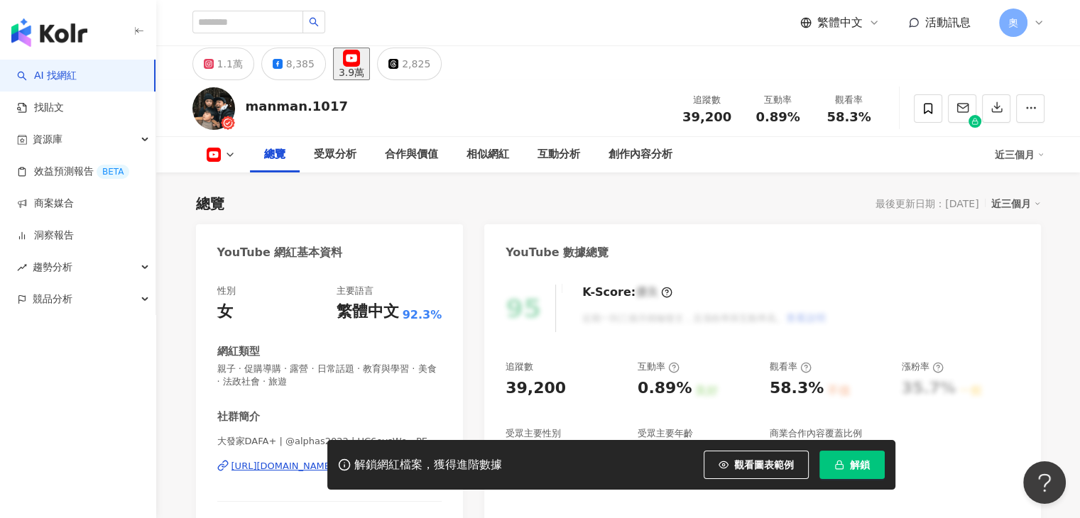
scroll to position [213, 0]
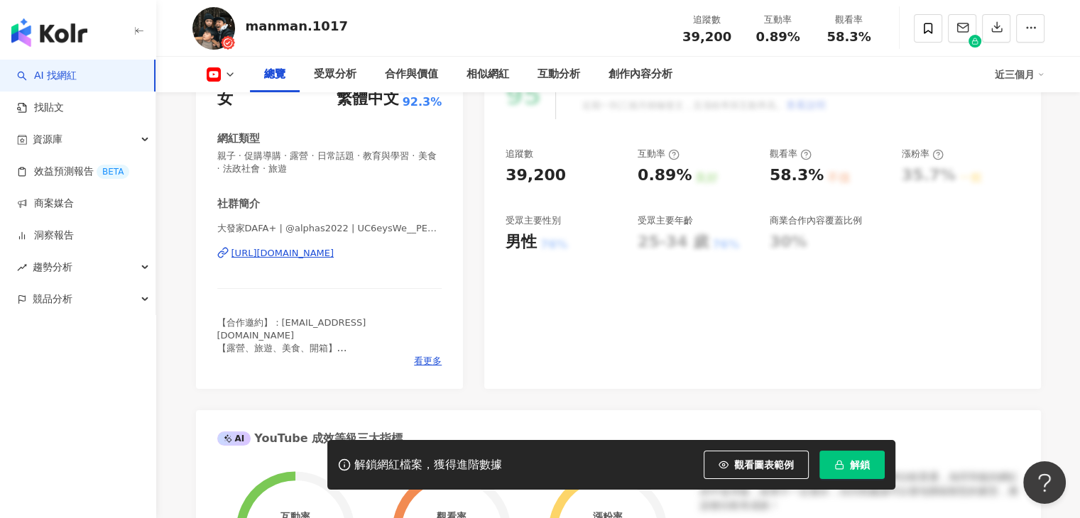
click at [334, 251] on div "https://www.youtube.com/channel/UC6eysWe__PECLI9dG-2my_A" at bounding box center [282, 253] width 103 height 13
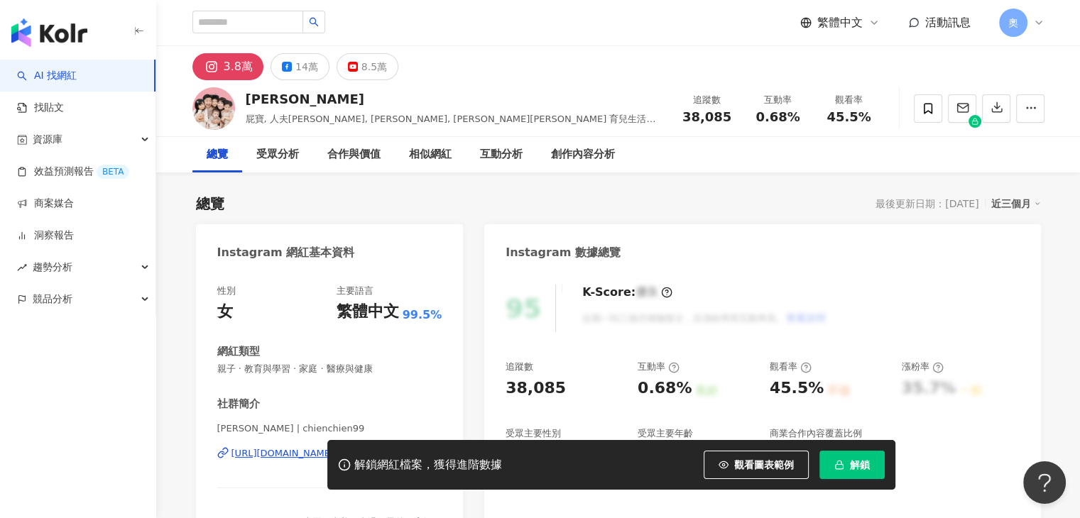
click at [365, 71] on div "8.5萬" at bounding box center [374, 67] width 26 height 20
click at [361, 67] on div "8.5萬" at bounding box center [374, 67] width 26 height 20
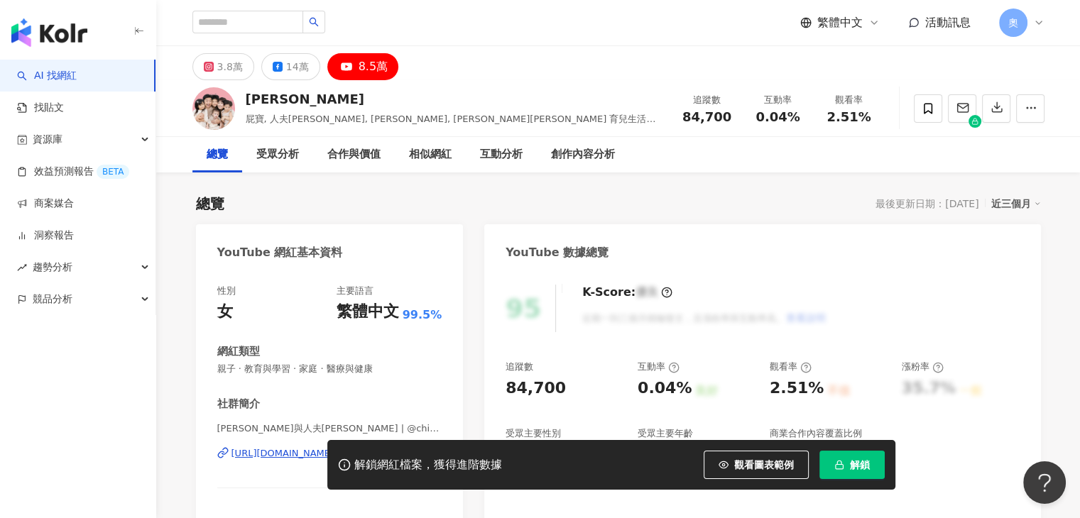
click at [382, 311] on div "性別 女 主要語言 繁體中文 99.5% 網紅類型 親子 · 教育與學習 · 家庭 · 醫療與健康 社群簡介 茜茜與人夫謙 Chien&Chien | @ch…" at bounding box center [329, 426] width 225 height 283
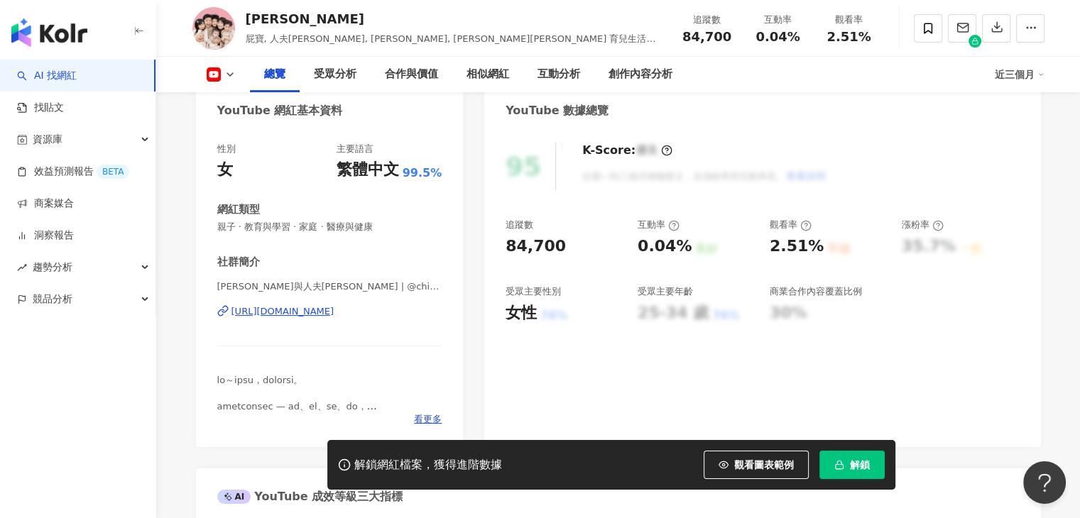
click at [334, 311] on div "https://www.youtube.com/channel/UCJK_IYZyrQAf3UwYmvW0kHg" at bounding box center [282, 311] width 103 height 13
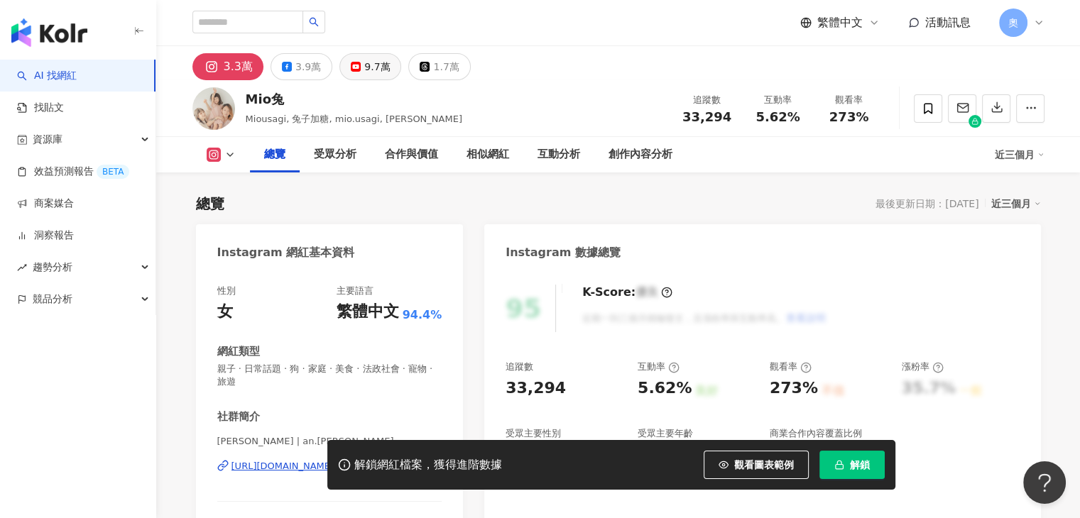
click at [369, 67] on div "9.7萬" at bounding box center [377, 67] width 26 height 20
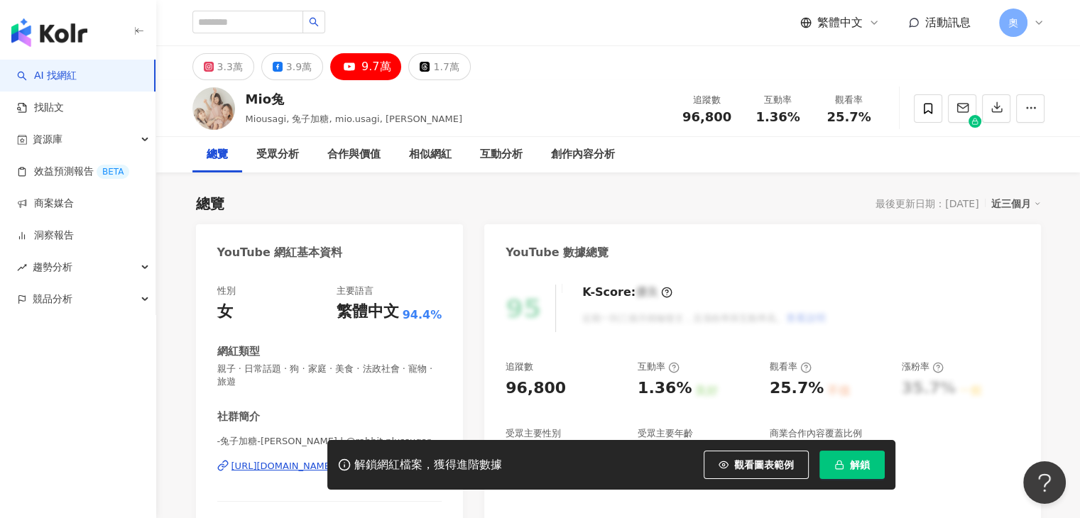
scroll to position [213, 0]
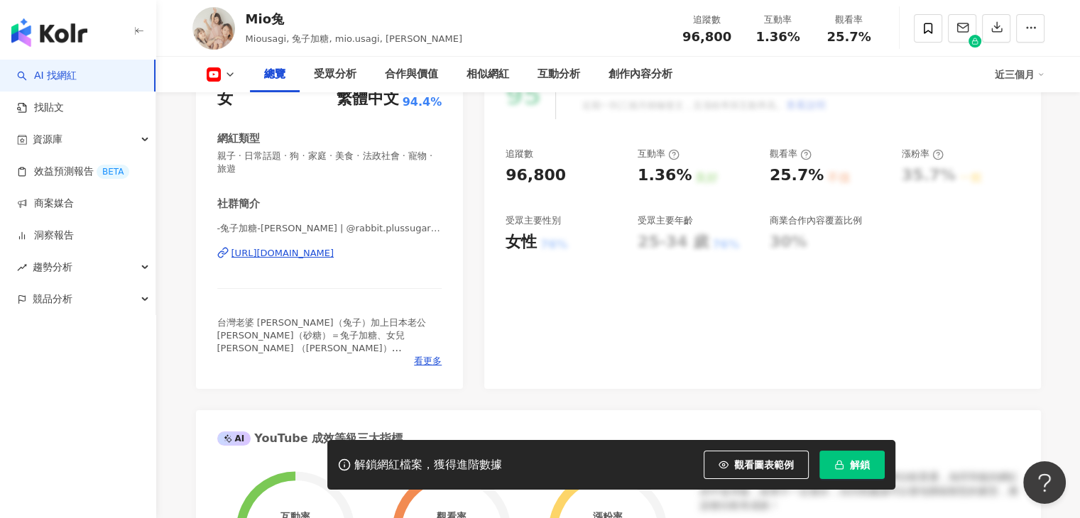
click at [334, 256] on div "[URL][DOMAIN_NAME]" at bounding box center [282, 253] width 103 height 13
